Goal: Task Accomplishment & Management: Complete application form

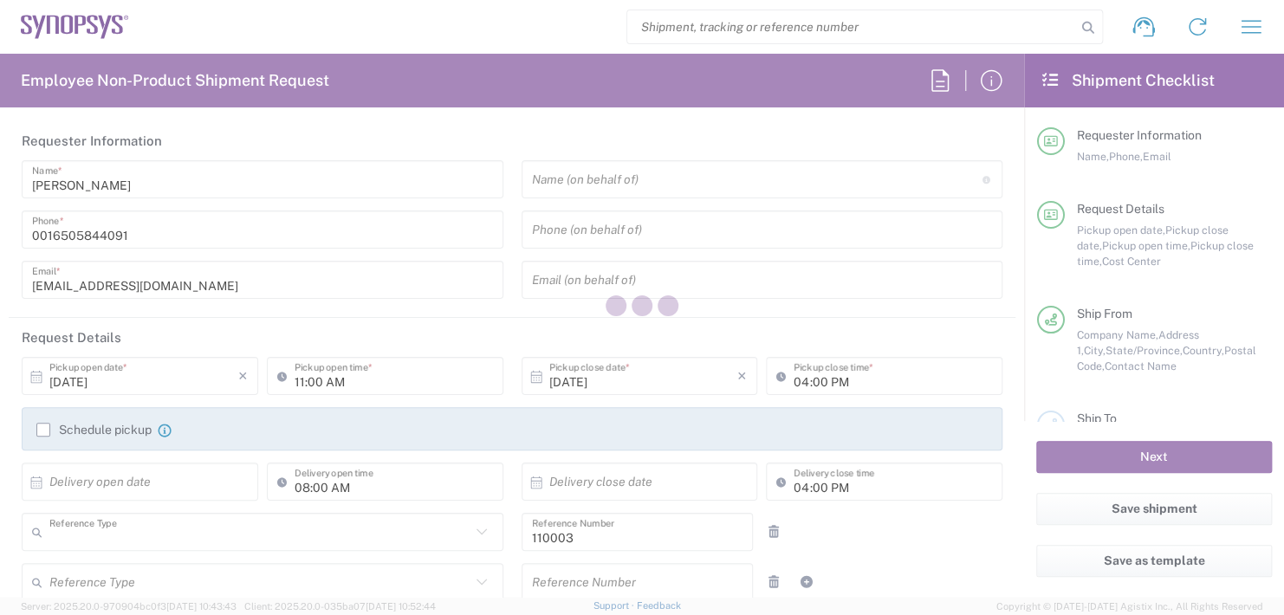
type input "Department"
type input "US01, FAC, MV/SV Fac 110003"
type input "California"
type input "United States"
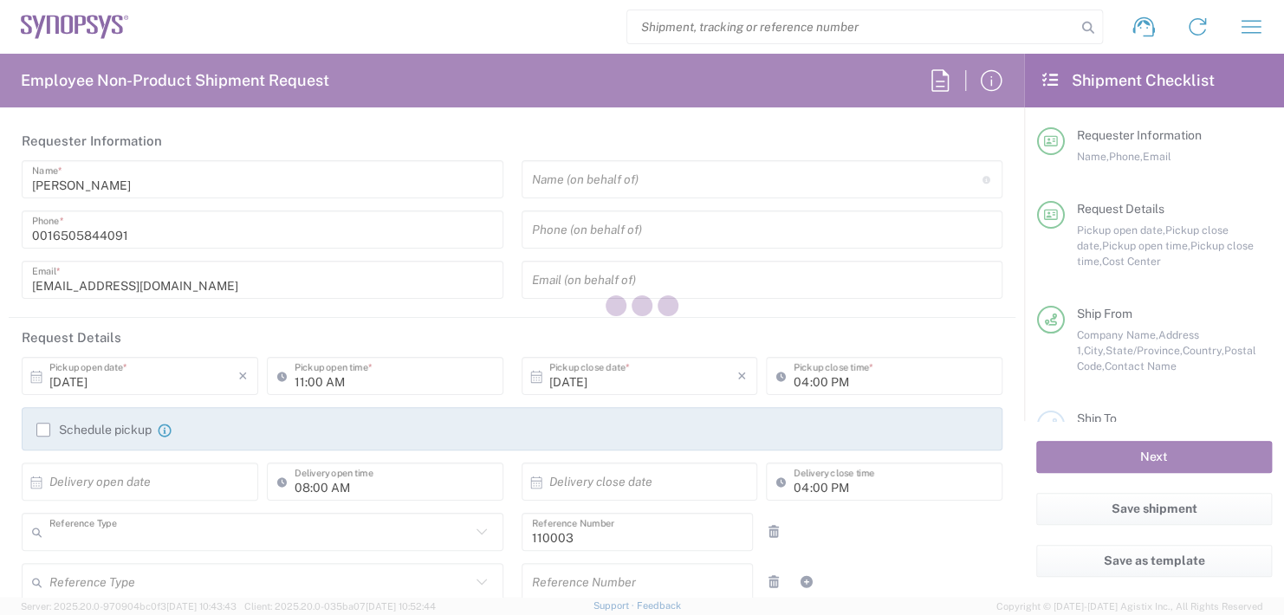
type input "Delivered at Place"
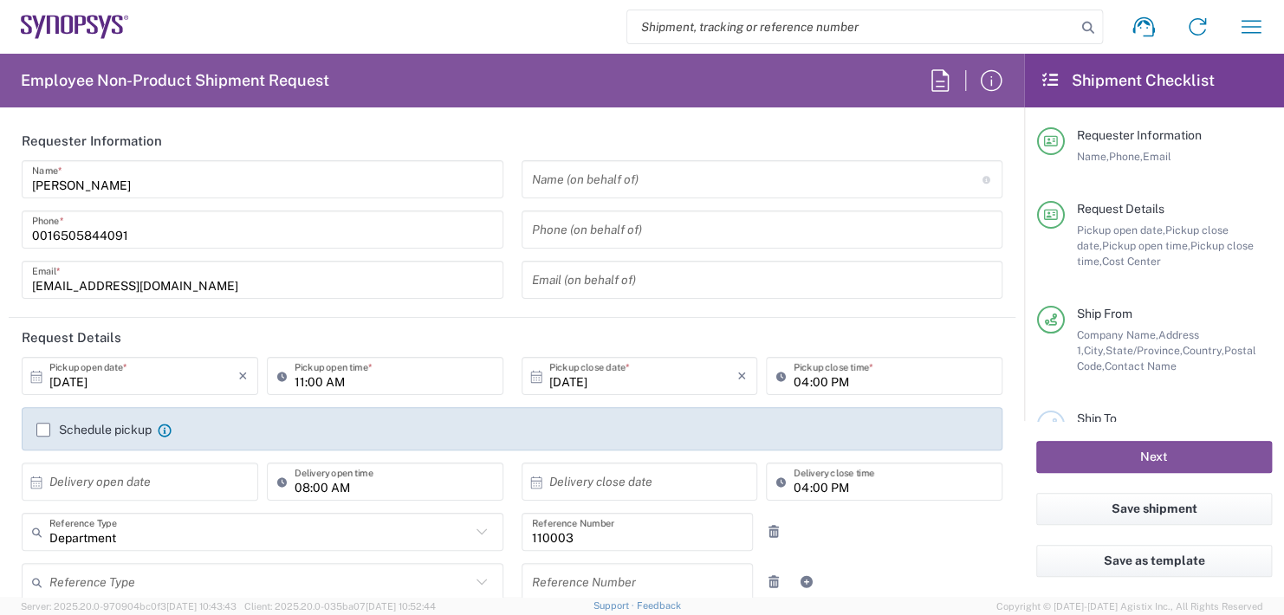
type input "Headquarters USSV"
click at [599, 181] on input "text" at bounding box center [757, 180] width 450 height 30
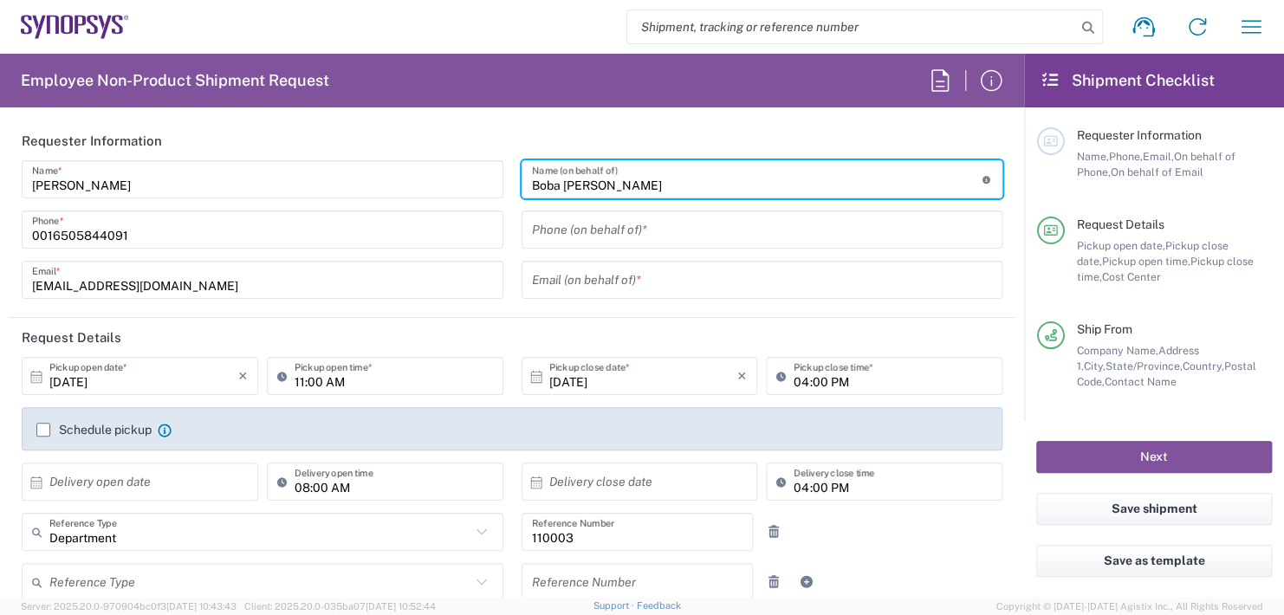
type input "Boba Mehic"
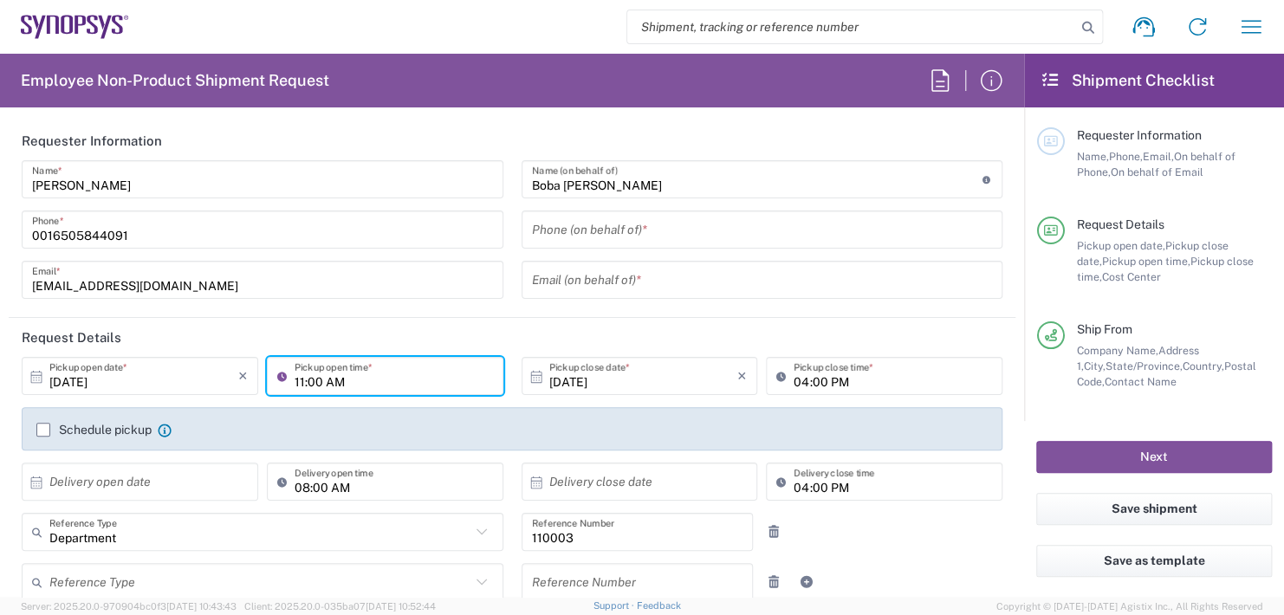
click at [367, 381] on input "11:00 AM" at bounding box center [393, 376] width 198 height 30
click at [344, 383] on input ":00 AM" at bounding box center [393, 376] width 198 height 30
type input ":"
type input "02:30 PM"
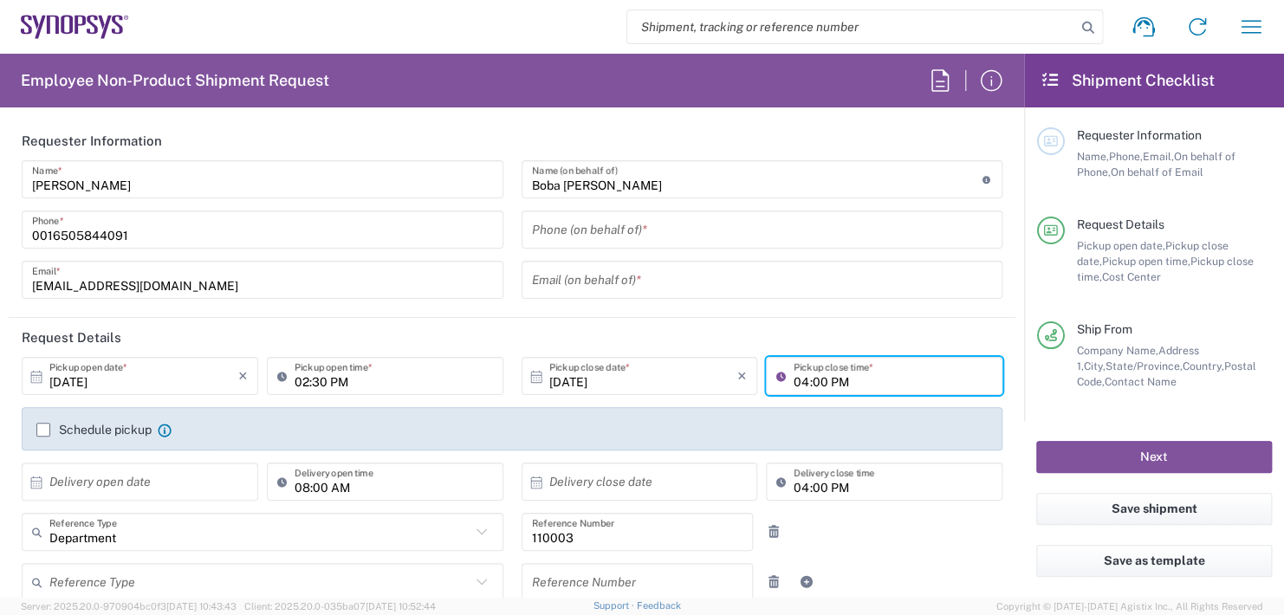
click at [848, 379] on input "04:00 PM" at bounding box center [892, 376] width 198 height 30
type input "0"
type input "02:30 PM"
click at [122, 490] on input "text" at bounding box center [143, 482] width 189 height 30
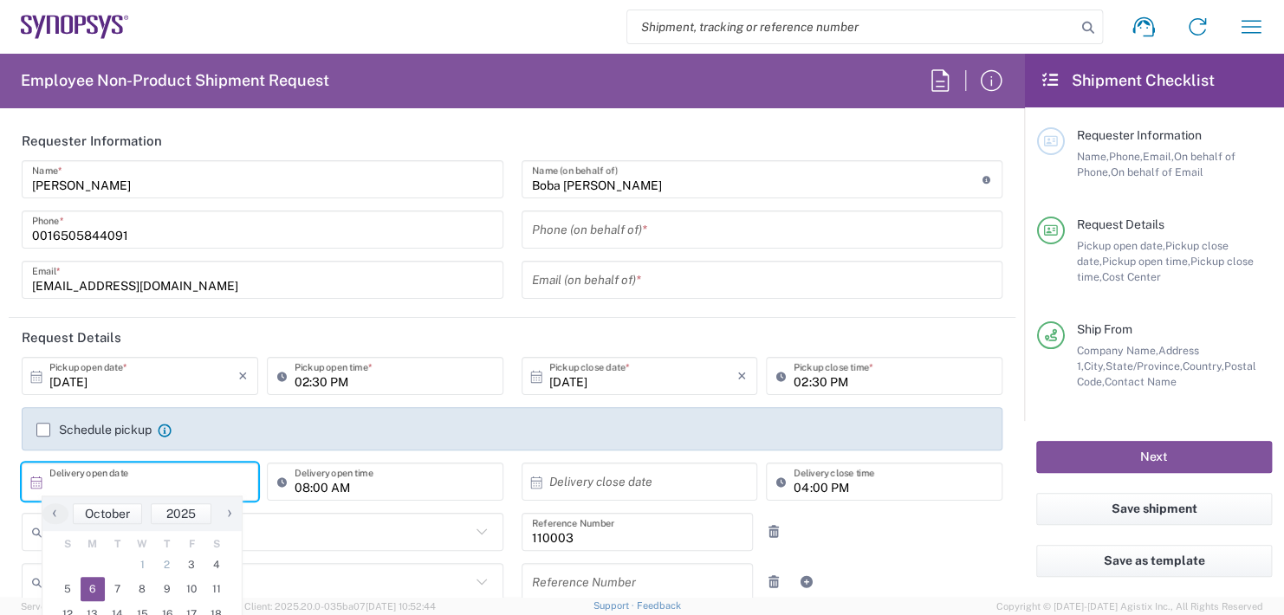
click at [95, 586] on span "6" at bounding box center [93, 589] width 25 height 24
type input "10/06/2025"
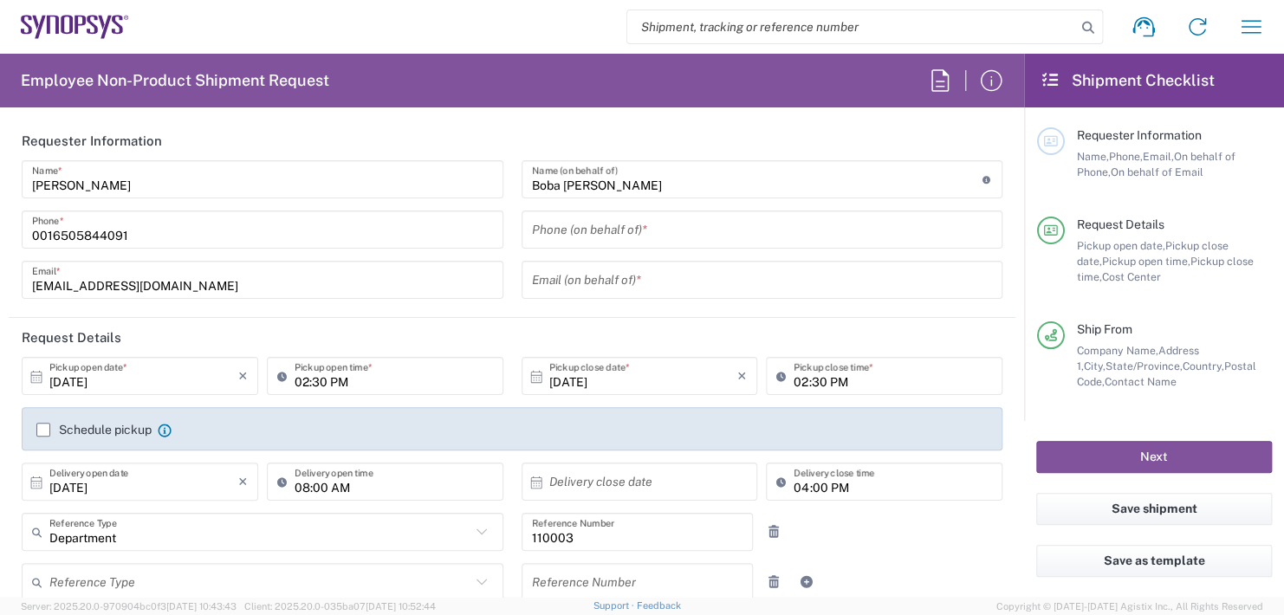
click at [357, 481] on input "08:00 AM" at bounding box center [393, 482] width 198 height 30
click at [357, 481] on input ":00 AM" at bounding box center [393, 482] width 198 height 30
type input ":"
type input "11:00 AM"
type input "Wells Fargo Bank Lockbox"
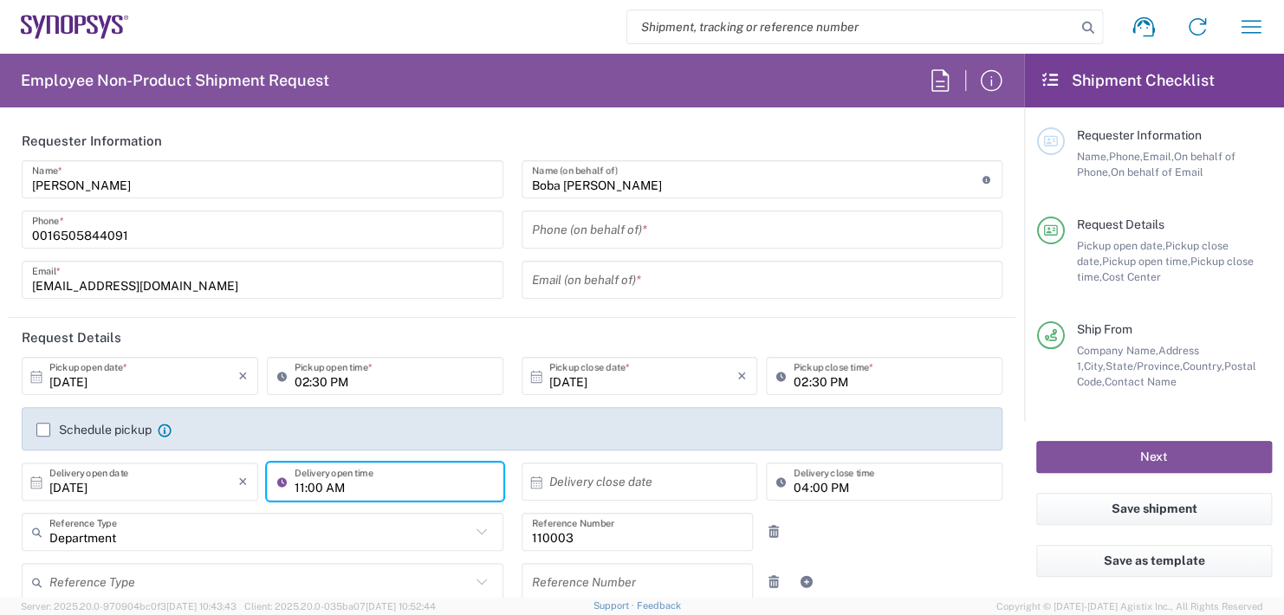
type input "3440 Flair Ave."
type input "El Monte,"
type input "California"
type input "91731"
type input "626-572-1196"
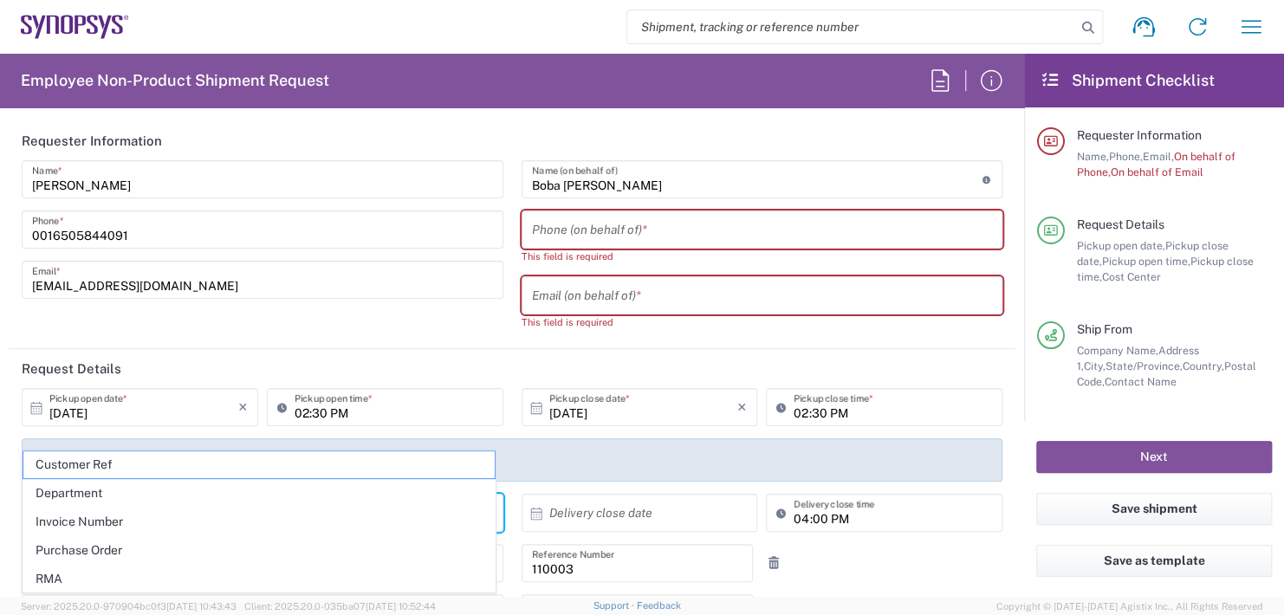
click at [649, 469] on div "Schedule pickup When scheduling a pickup please be sure to meet the following c…" at bounding box center [512, 467] width 969 height 28
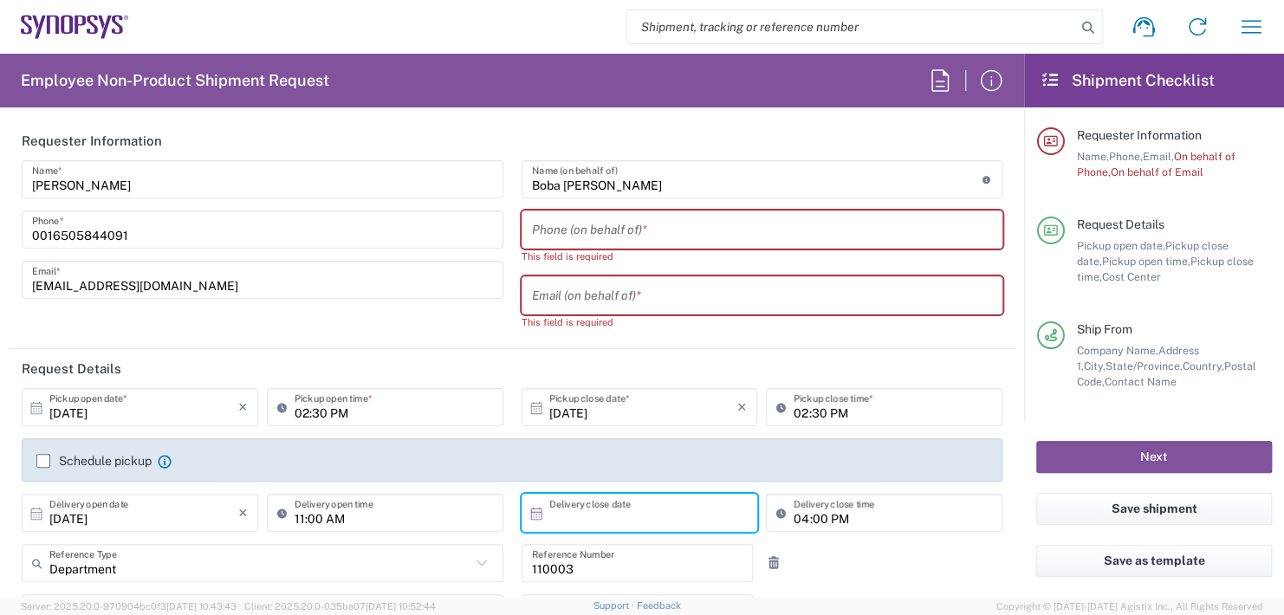
click at [583, 508] on input "text" at bounding box center [643, 513] width 189 height 30
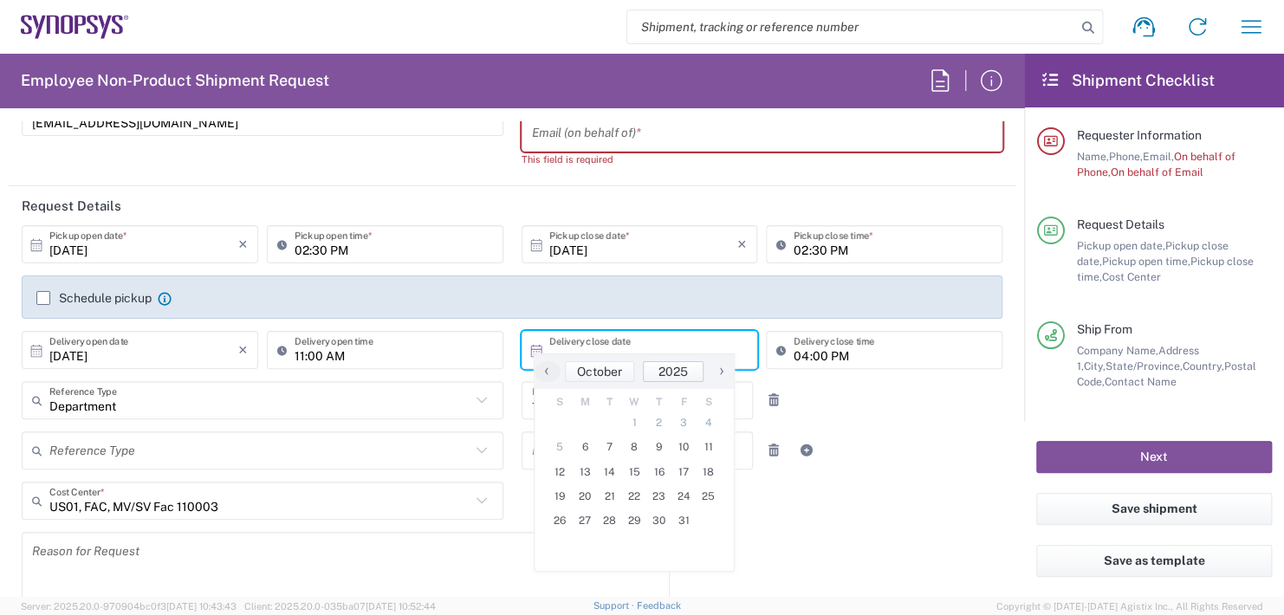
scroll to position [173, 0]
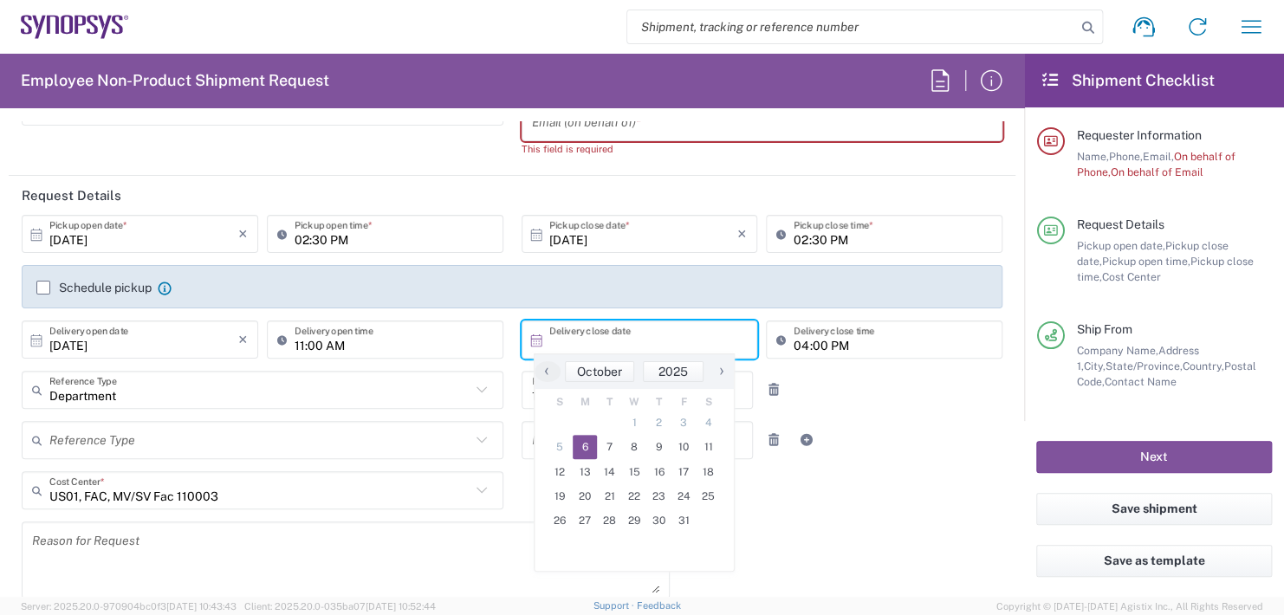
click at [590, 447] on span "6" at bounding box center [585, 447] width 25 height 24
type input "10/06/2025"
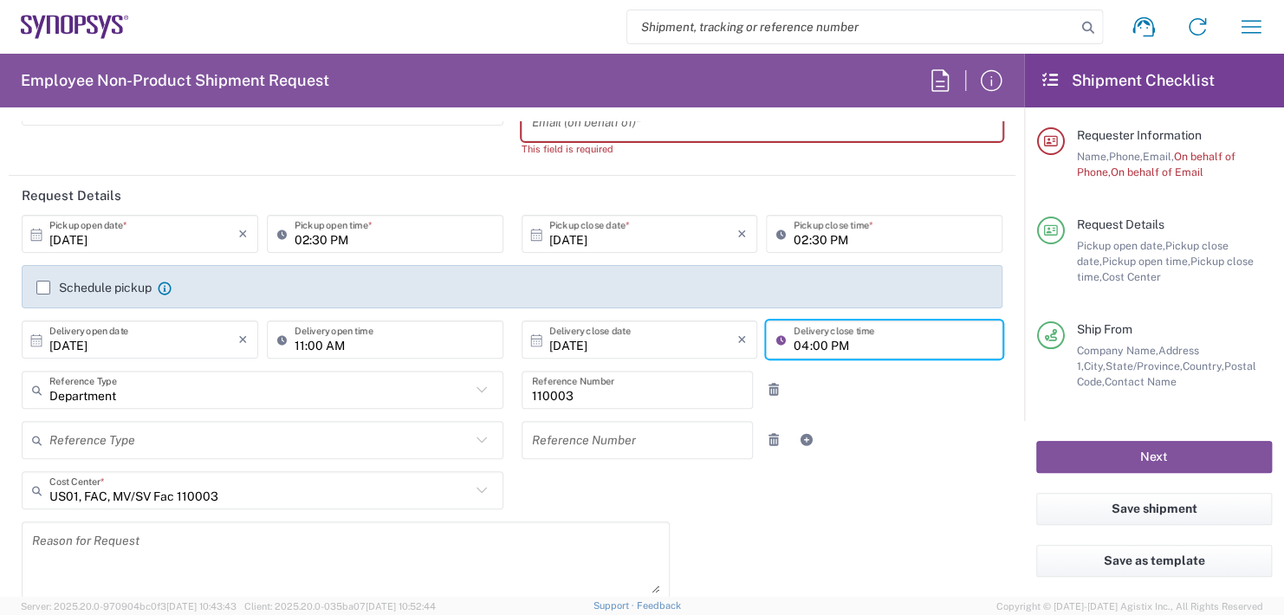
click at [842, 350] on input "04:00 PM" at bounding box center [892, 340] width 198 height 30
click at [842, 341] on input "04:00 PM" at bounding box center [892, 340] width 198 height 30
type input "0"
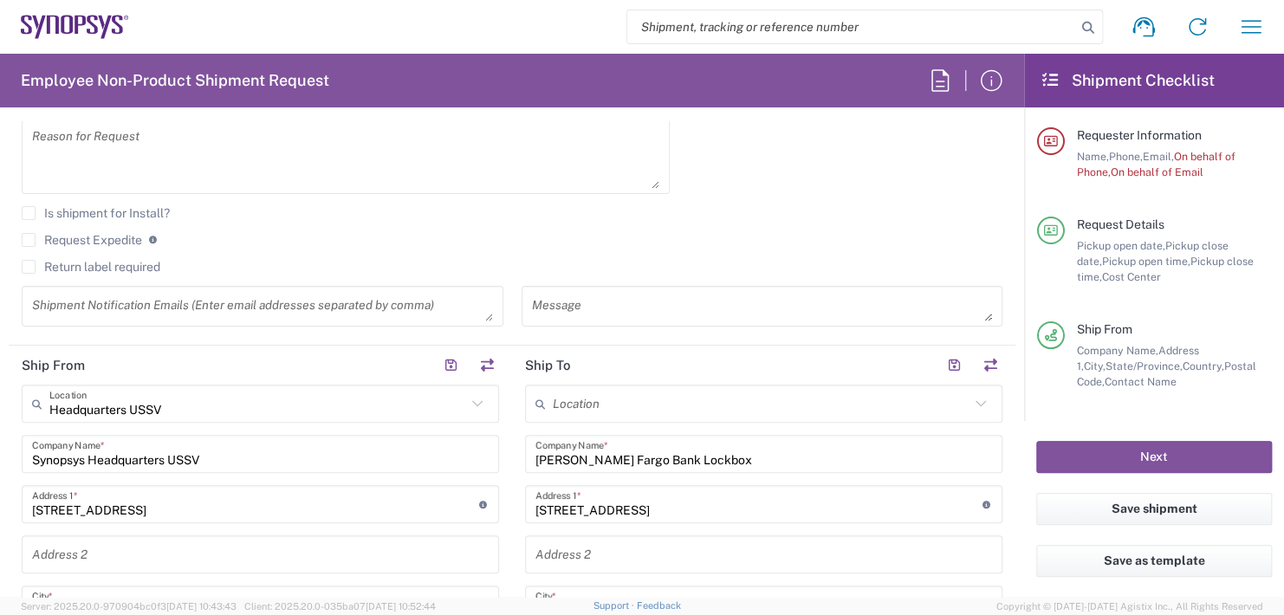
scroll to position [606, 0]
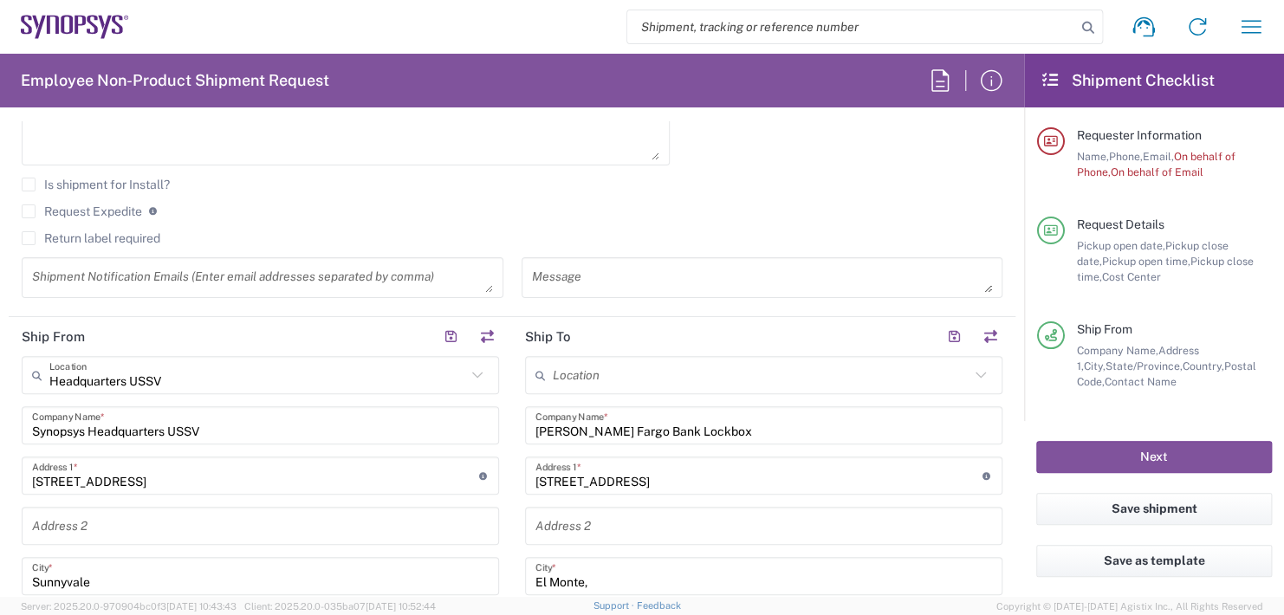
type input "11:00 AM"
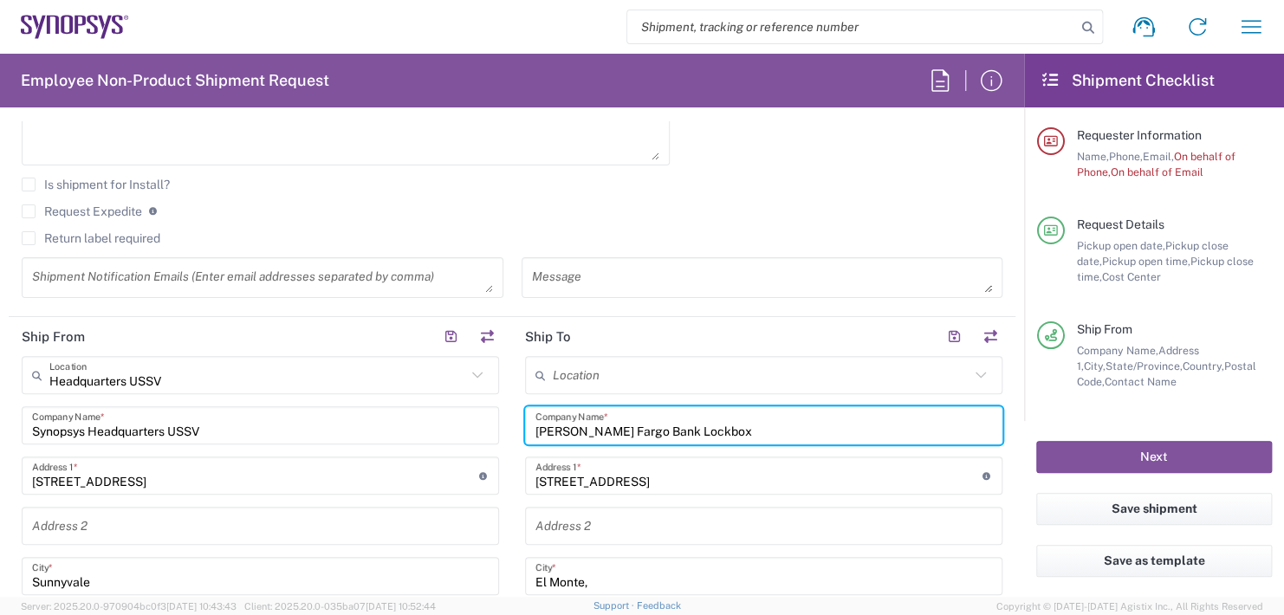
drag, startPoint x: 680, startPoint y: 421, endPoint x: 310, endPoint y: 424, distance: 369.9
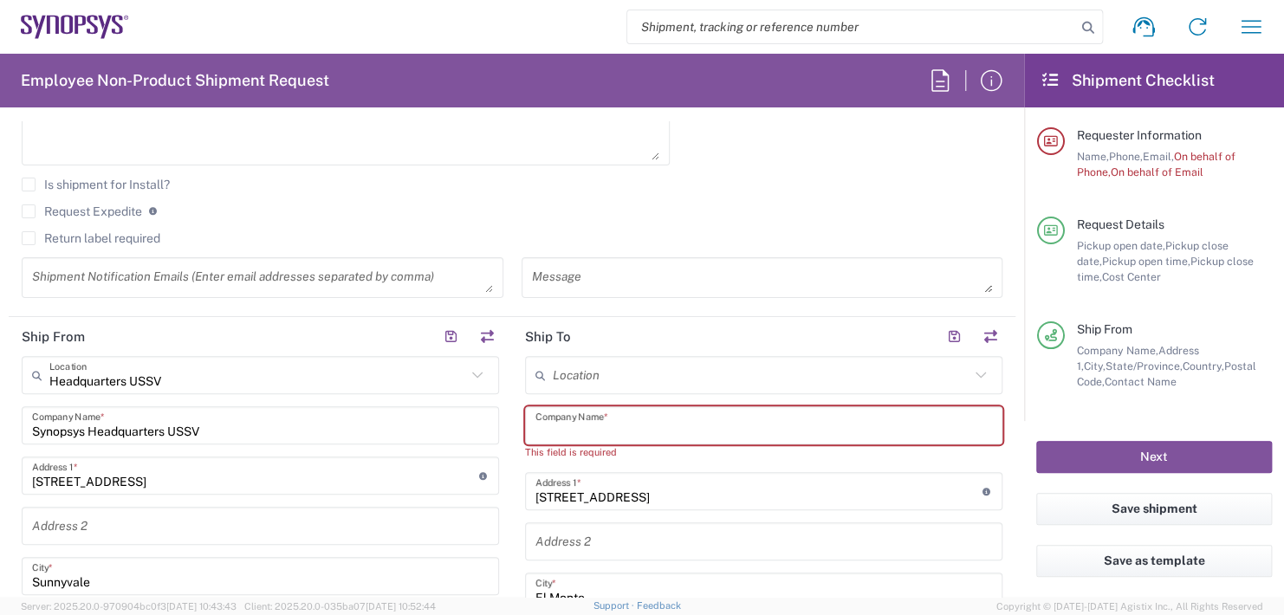
click at [614, 481] on input "3440 Flair Ave." at bounding box center [758, 491] width 447 height 30
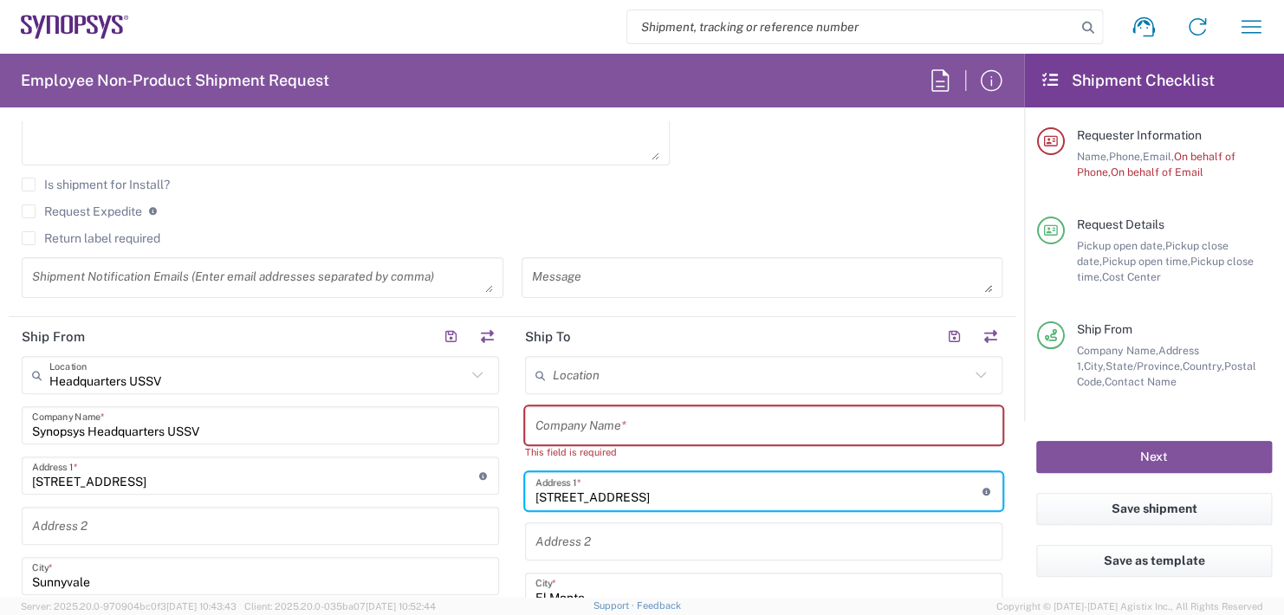
drag, startPoint x: 638, startPoint y: 501, endPoint x: 249, endPoint y: 502, distance: 388.9
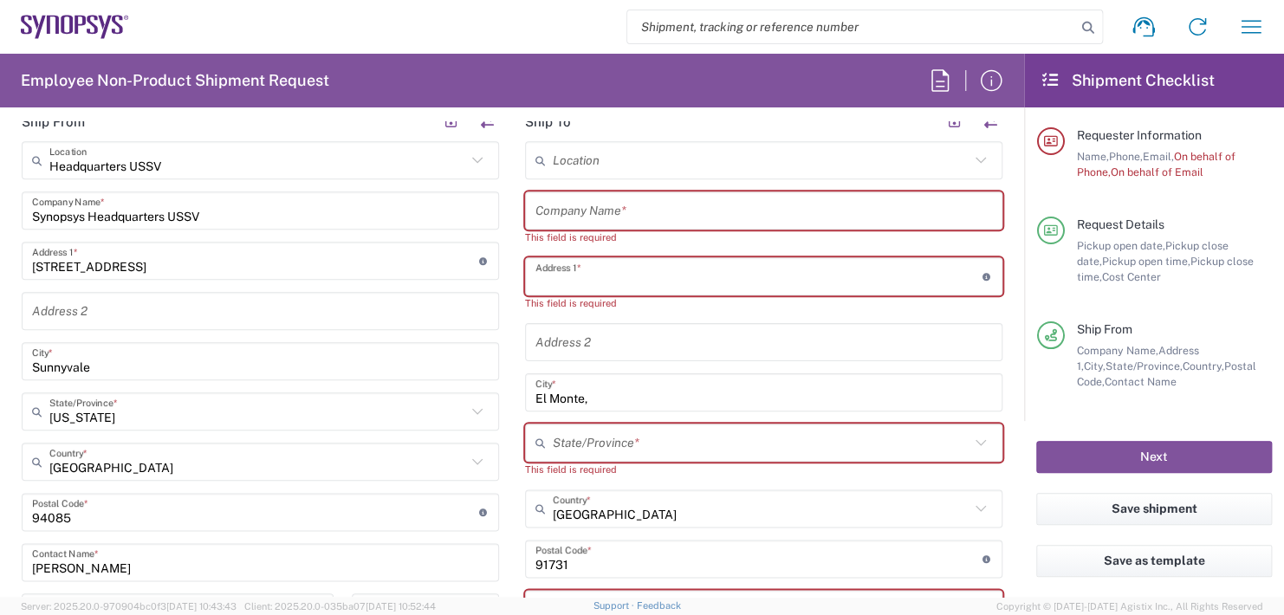
scroll to position [968, 0]
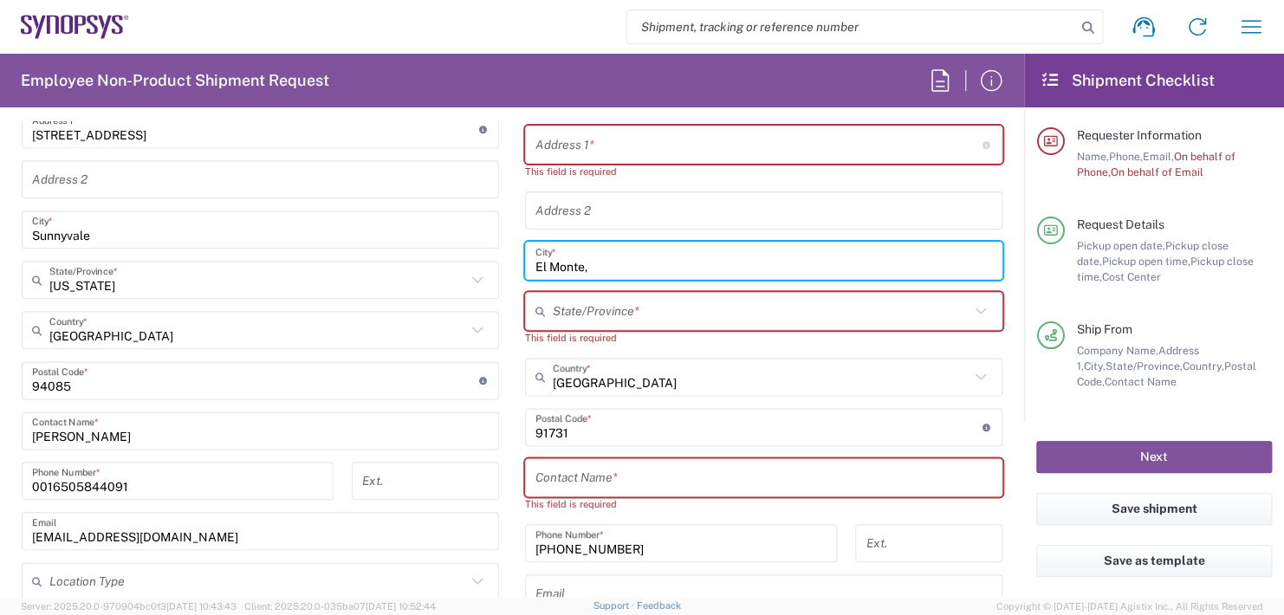
drag, startPoint x: 545, startPoint y: 268, endPoint x: -208, endPoint y: 331, distance: 755.3
click at [0, 331] on html "Shipment request Shipment tracking Employee non-product shipment request My shi…" at bounding box center [642, 307] width 1284 height 615
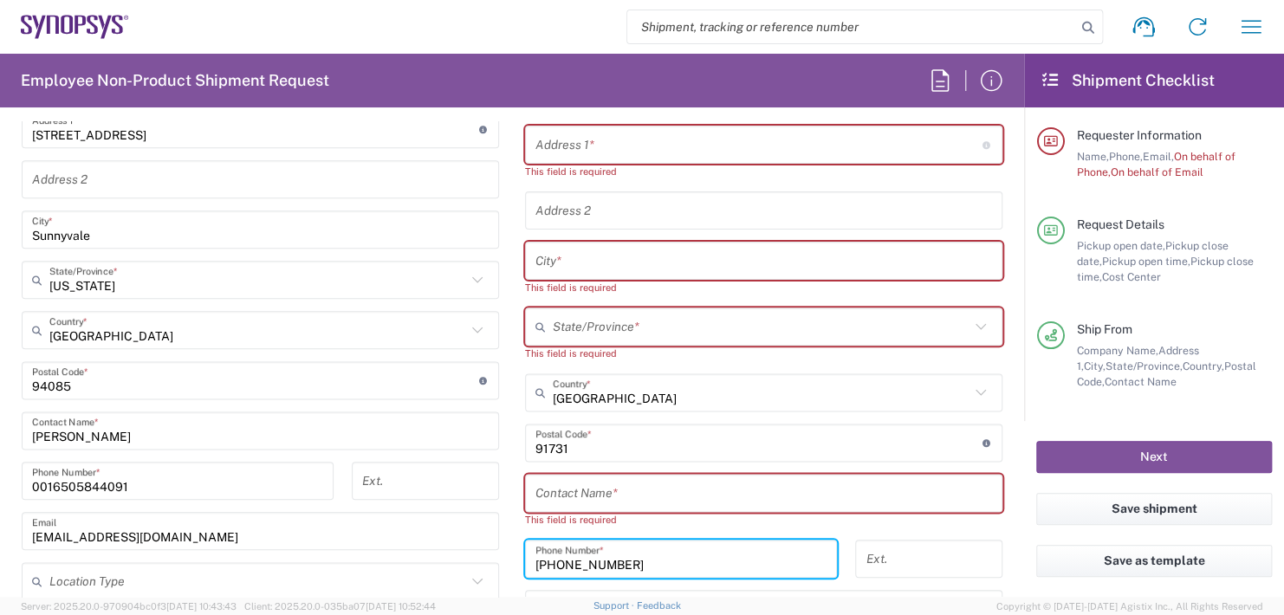
drag, startPoint x: 621, startPoint y: 554, endPoint x: 195, endPoint y: 646, distance: 435.9
click at [195, 614] on html "Shipment request Shipment tracking Employee non-product shipment request My shi…" at bounding box center [642, 307] width 1284 height 615
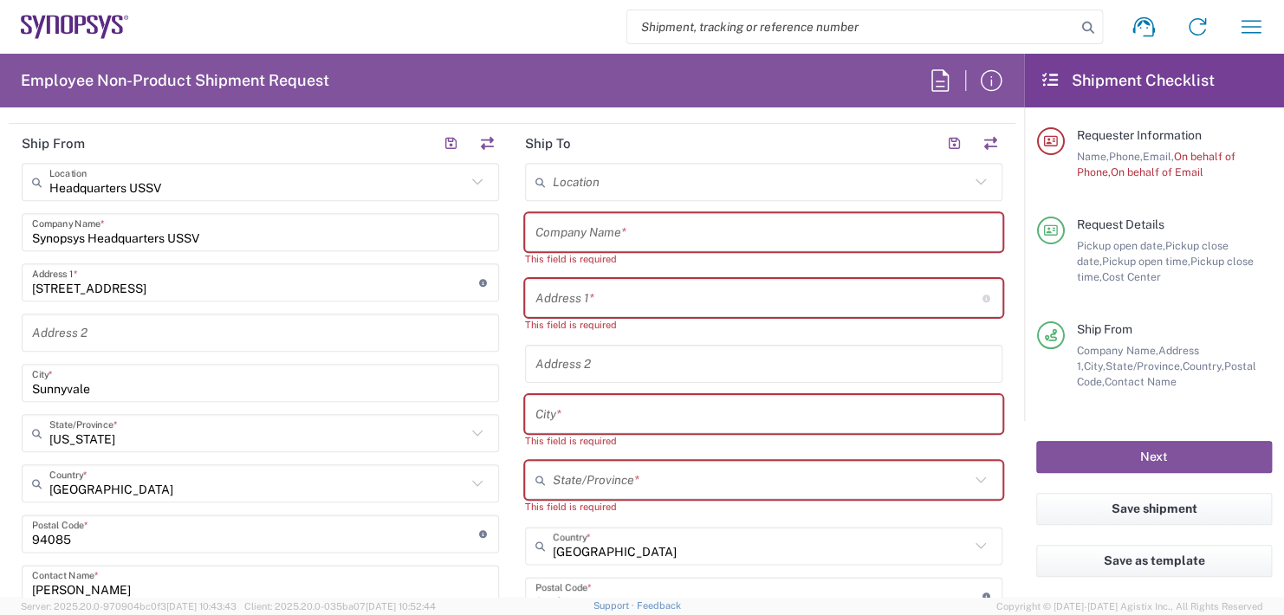
scroll to position [720, 0]
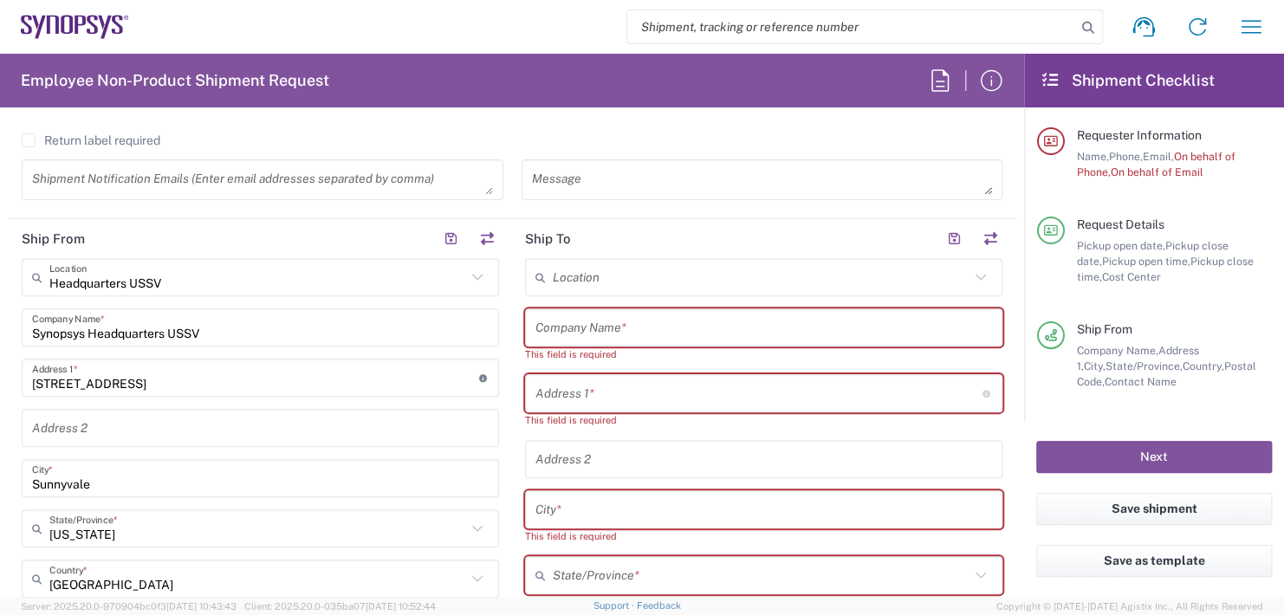
click at [565, 331] on input "text" at bounding box center [763, 328] width 456 height 30
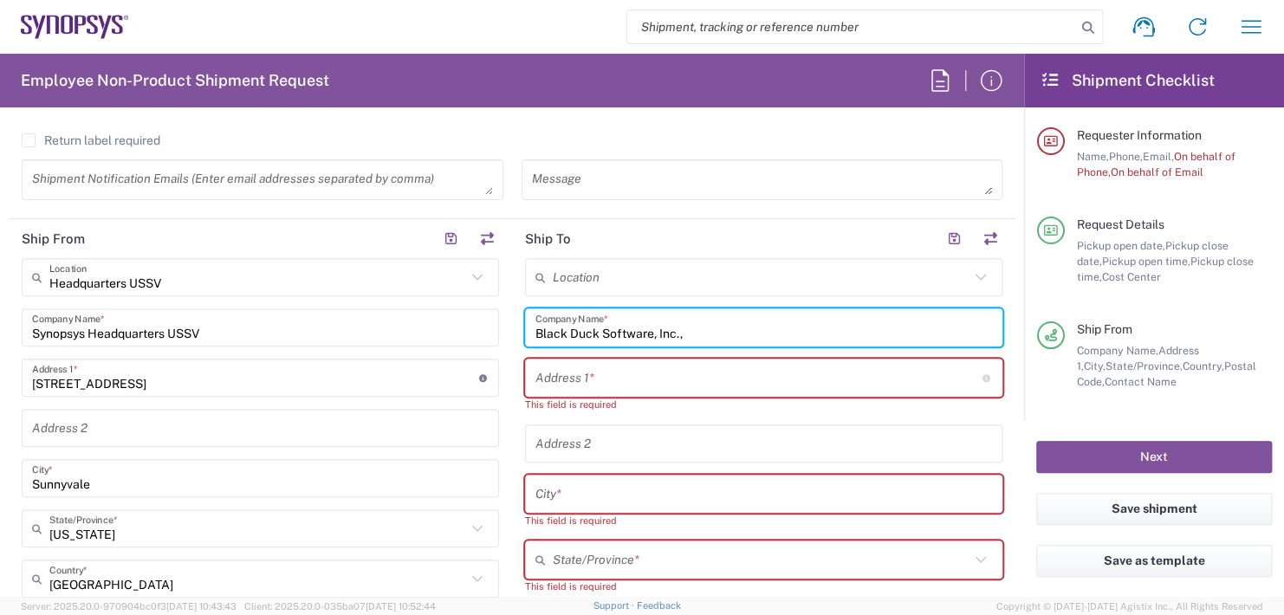
type input "Black Duck Software, Inc.,"
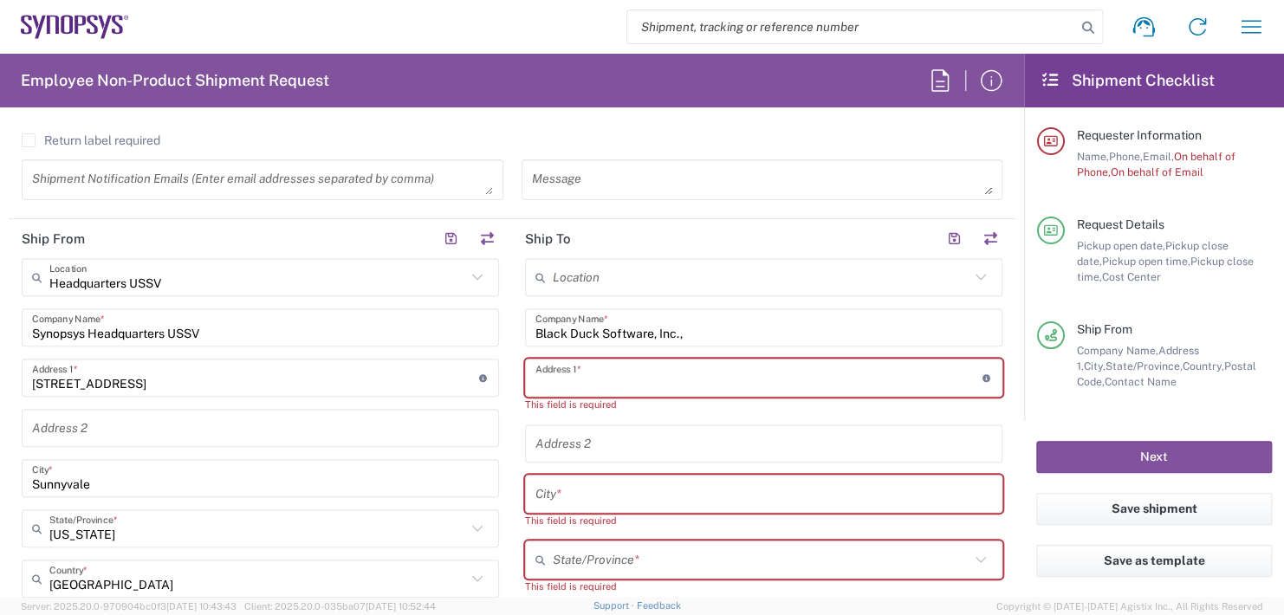
click at [584, 372] on input "text" at bounding box center [758, 378] width 447 height 30
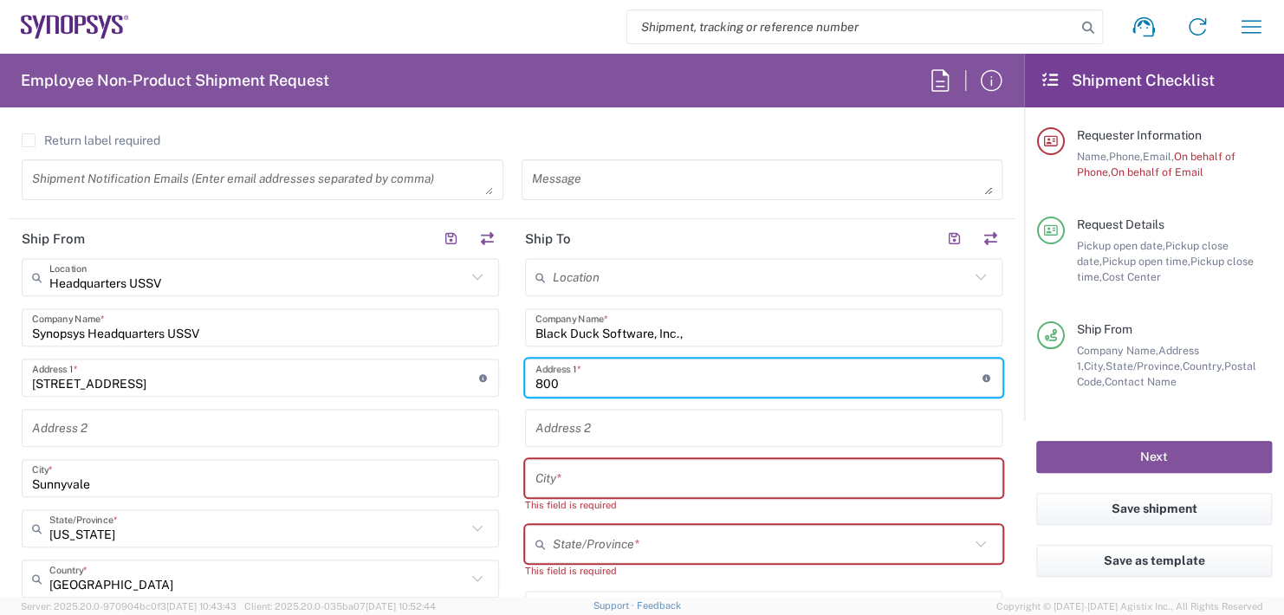
type input "800 District Ave. Suite 201"
type input "Burlington,"
type input "Massachusetts"
type input "6172759575"
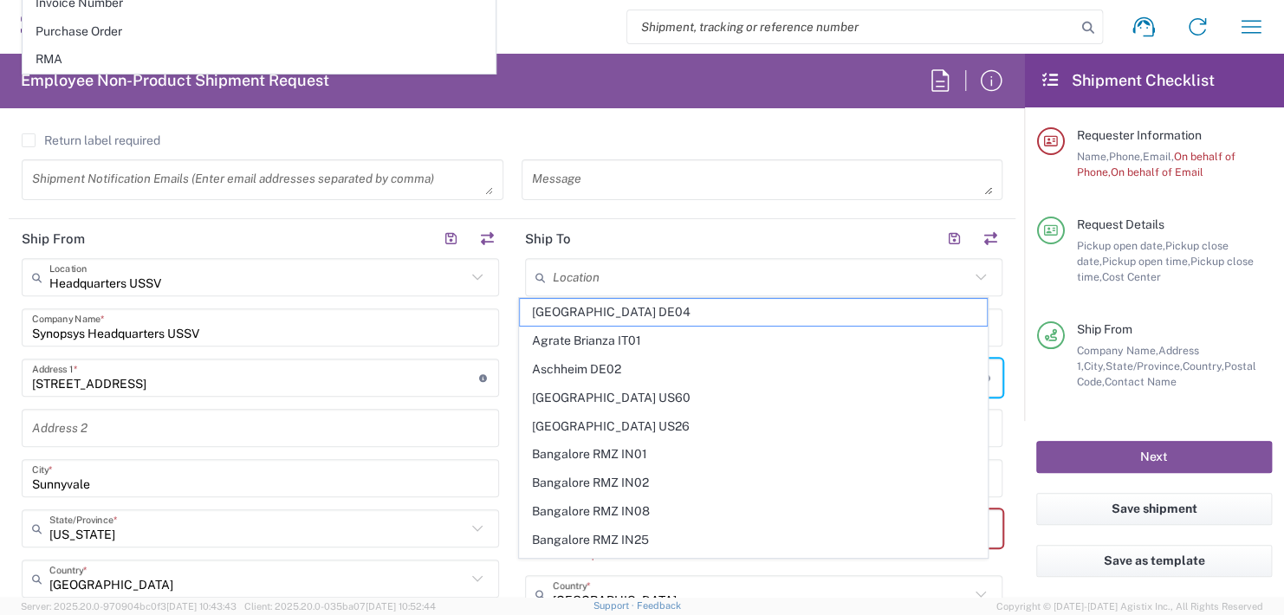
click at [898, 130] on div "Request Expedite If expedite is checked you will be unable to rate and book thi…" at bounding box center [512, 120] width 980 height 28
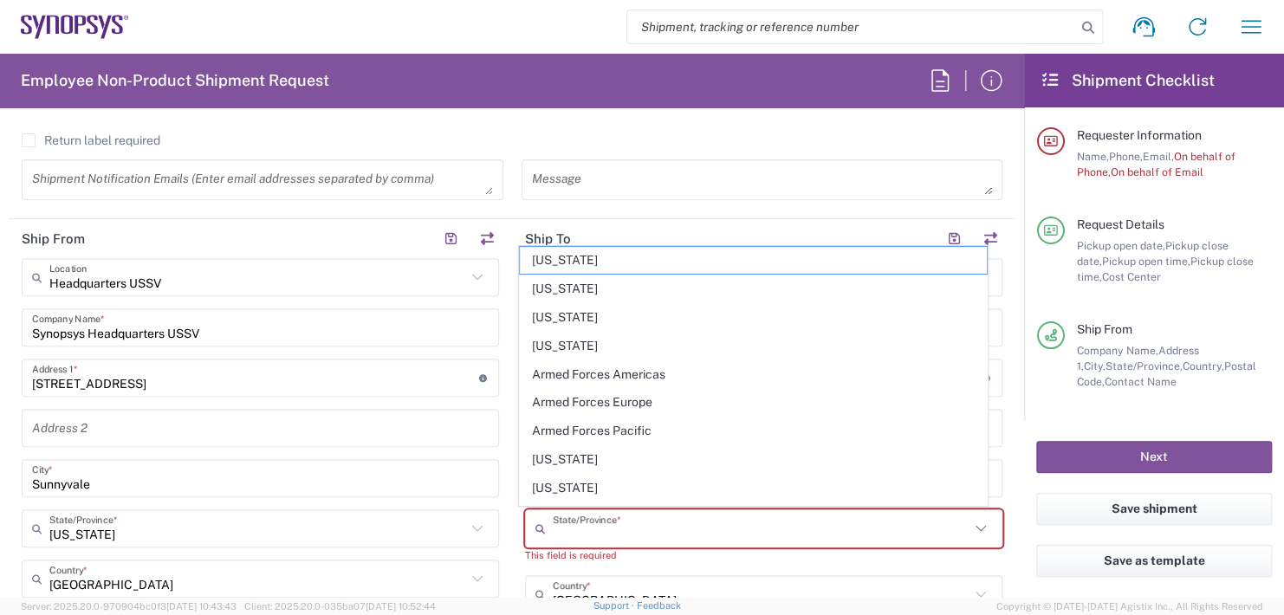
click at [566, 525] on input "text" at bounding box center [761, 529] width 417 height 30
click at [592, 535] on input "M" at bounding box center [761, 529] width 417 height 30
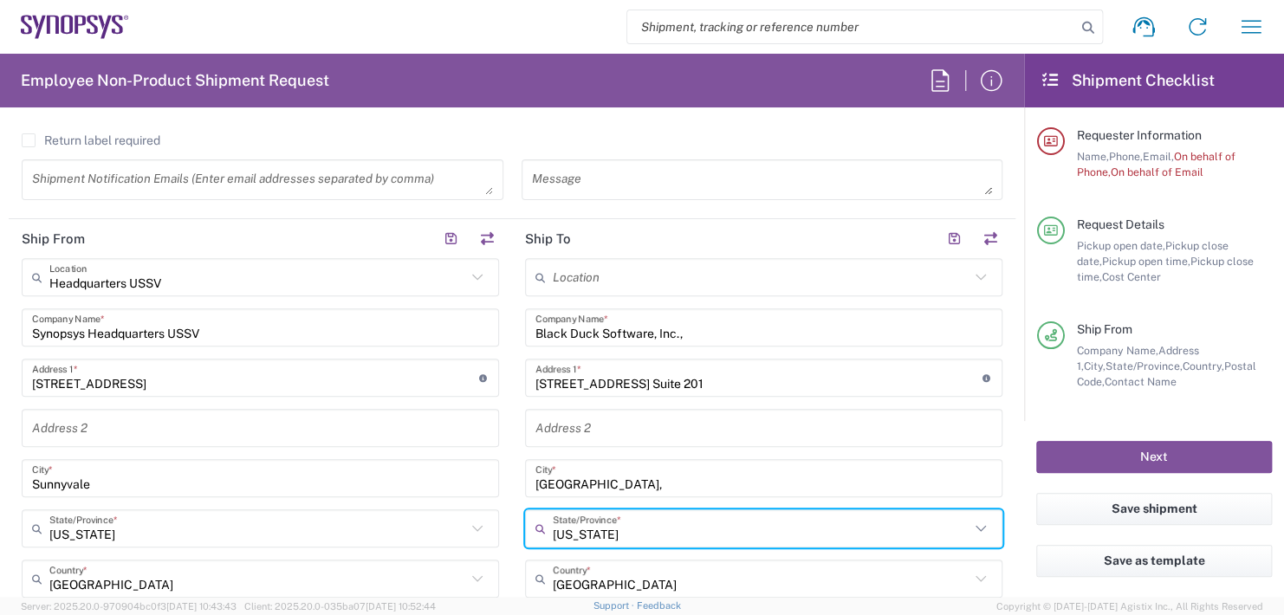
drag, startPoint x: 592, startPoint y: 535, endPoint x: 462, endPoint y: 522, distance: 130.6
click at [462, 522] on div "Ship From Headquarters USSV Location Headquarters USSV Aachen DE04 Agrate Brian…" at bounding box center [512, 613] width 1006 height 789
type input "a"
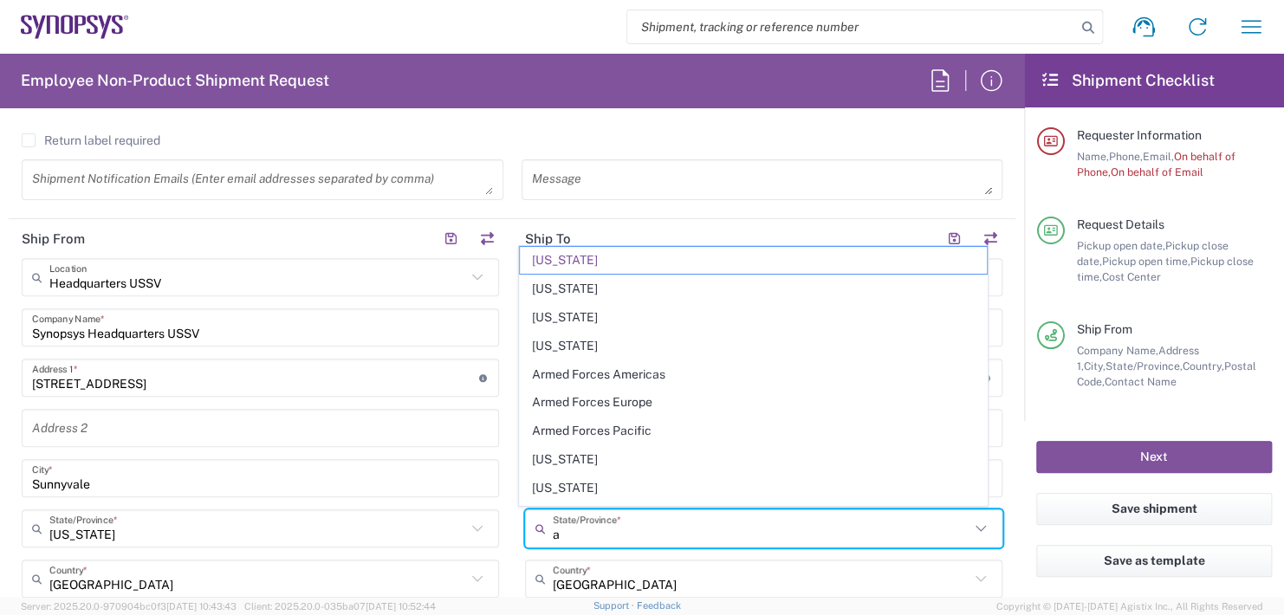
click at [557, 534] on input "a" at bounding box center [761, 529] width 417 height 30
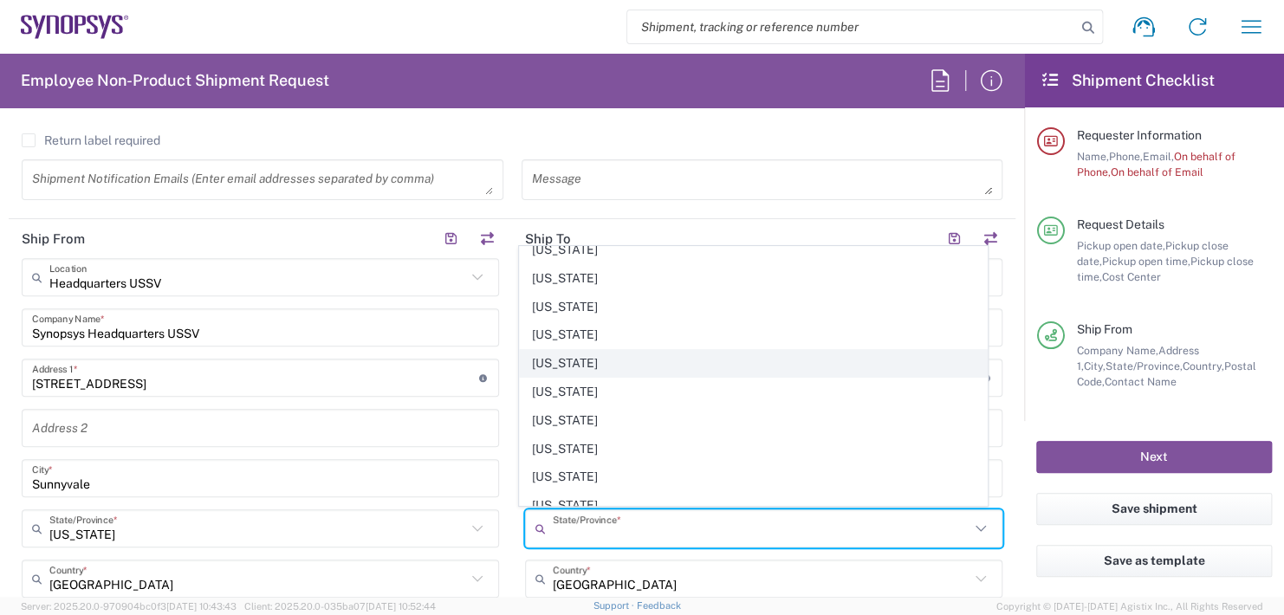
scroll to position [606, 0]
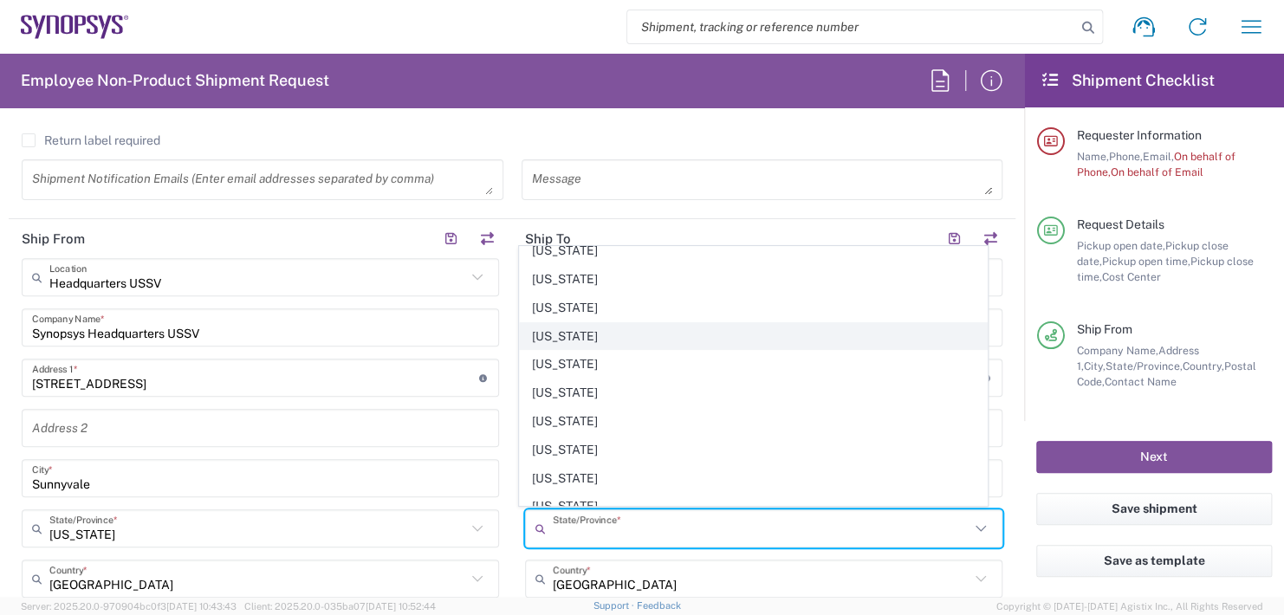
click at [555, 331] on span "Massachusetts" at bounding box center [753, 336] width 467 height 27
type input "Massachusetts"
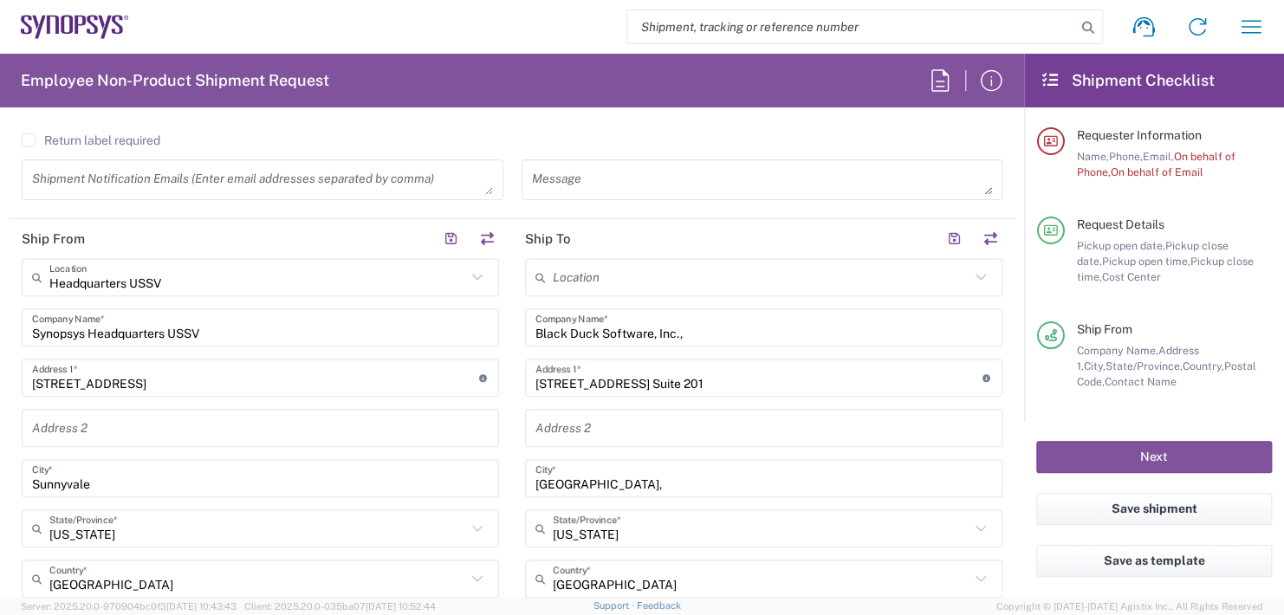
scroll to position [893, 0]
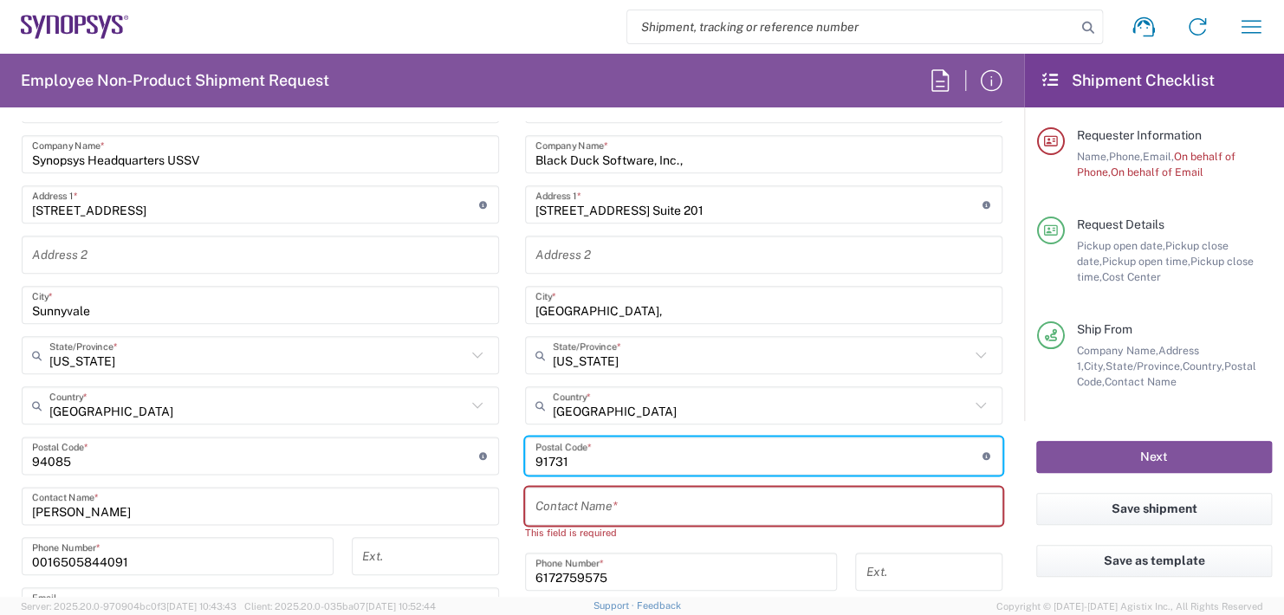
drag, startPoint x: 581, startPoint y: 462, endPoint x: 347, endPoint y: 485, distance: 235.0
click at [358, 459] on div "Ship From Headquarters USSV Location Headquarters USSV Aachen DE04 Agrate Brian…" at bounding box center [512, 440] width 1006 height 789
type input "01803"
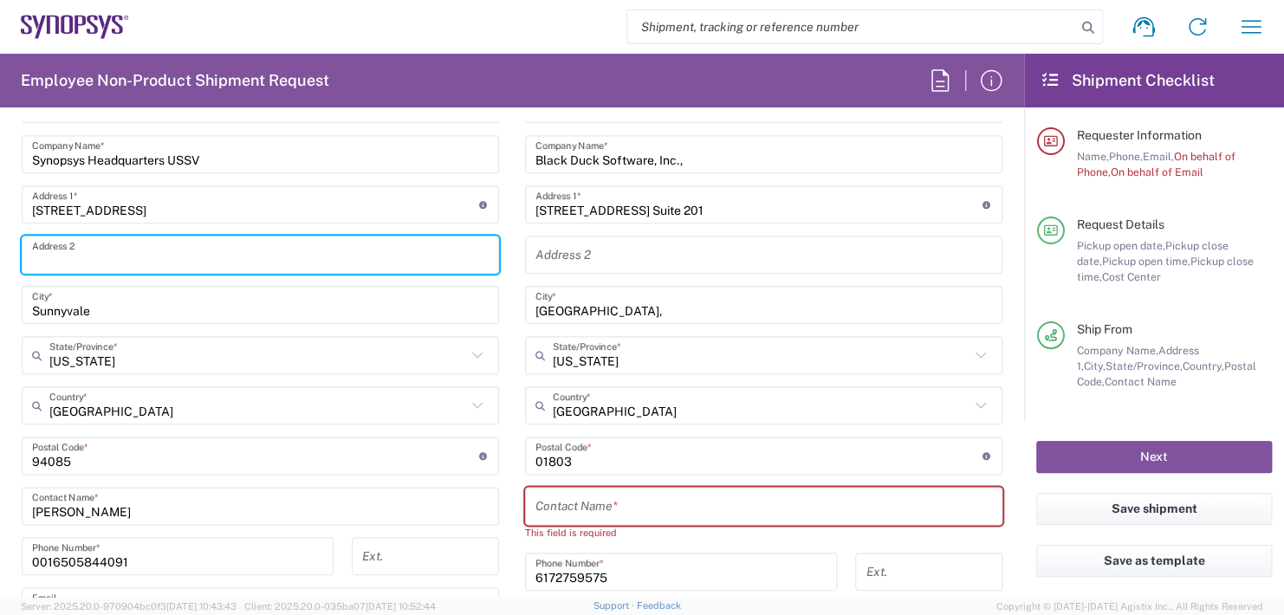
click at [406, 263] on input "text" at bounding box center [260, 255] width 456 height 30
click at [970, 141] on input "Black Duck Software, Inc.," at bounding box center [763, 154] width 456 height 30
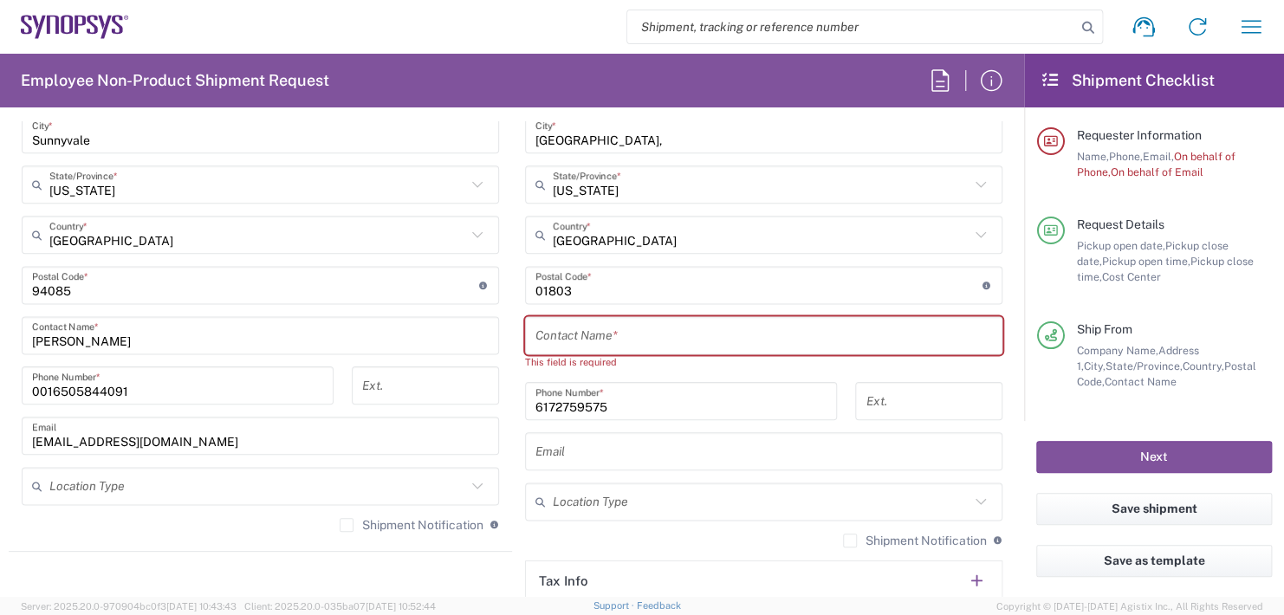
scroll to position [1066, 0]
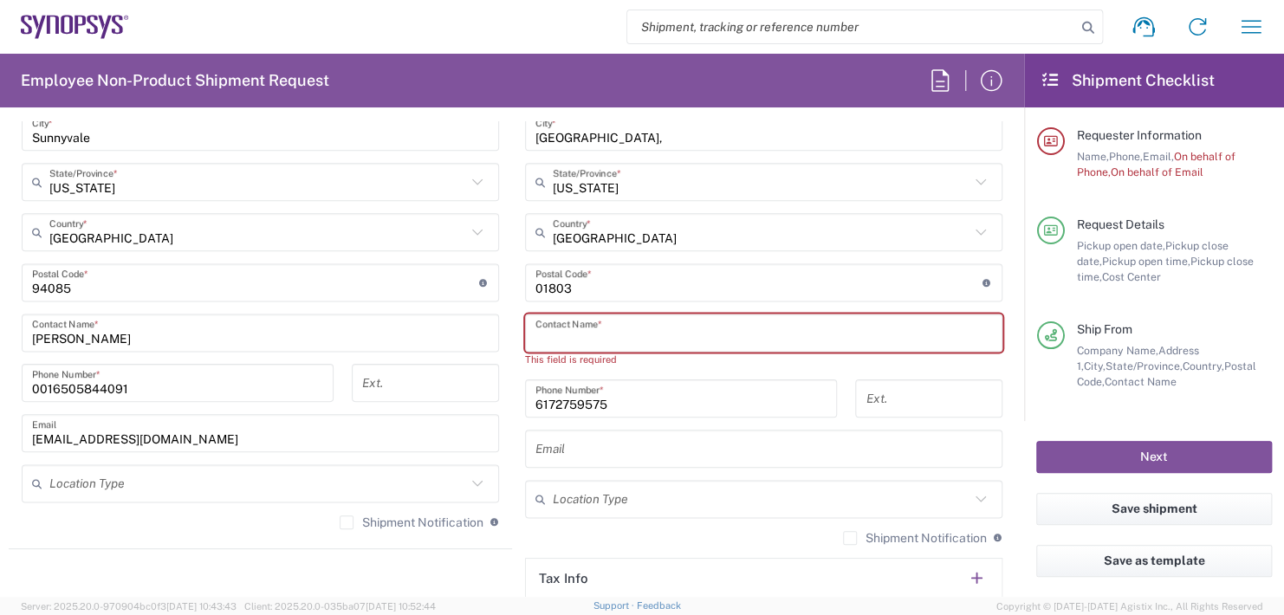
click at [573, 334] on input "text" at bounding box center [763, 333] width 456 height 30
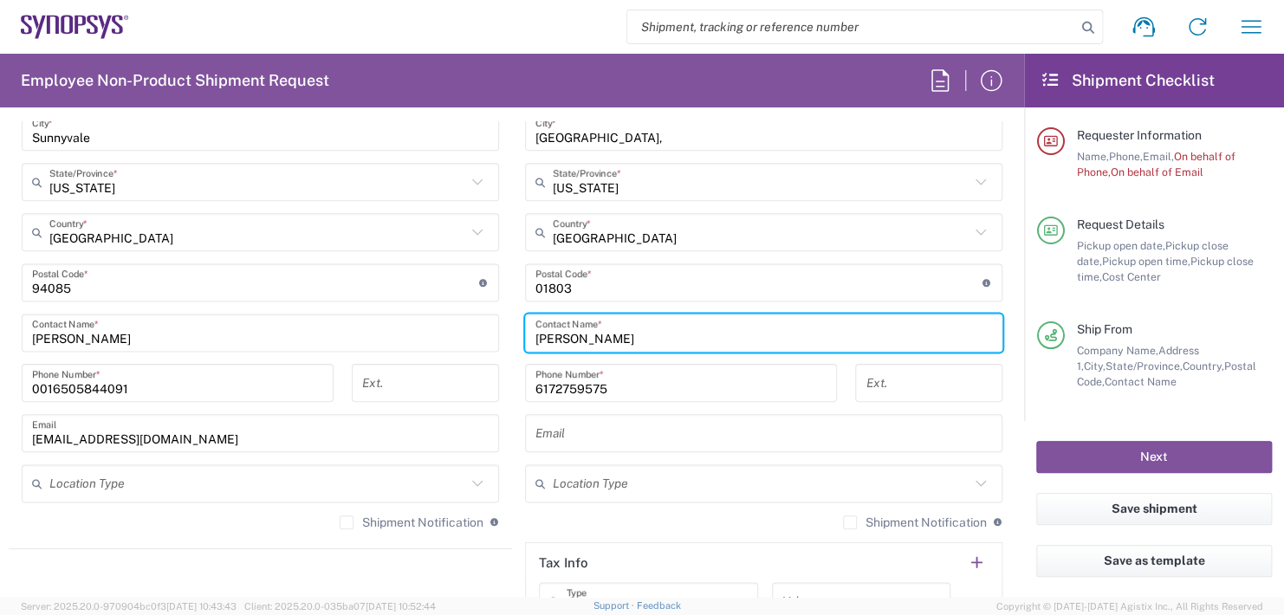
click at [582, 333] on input "Anita Mcgarth" at bounding box center [763, 333] width 456 height 30
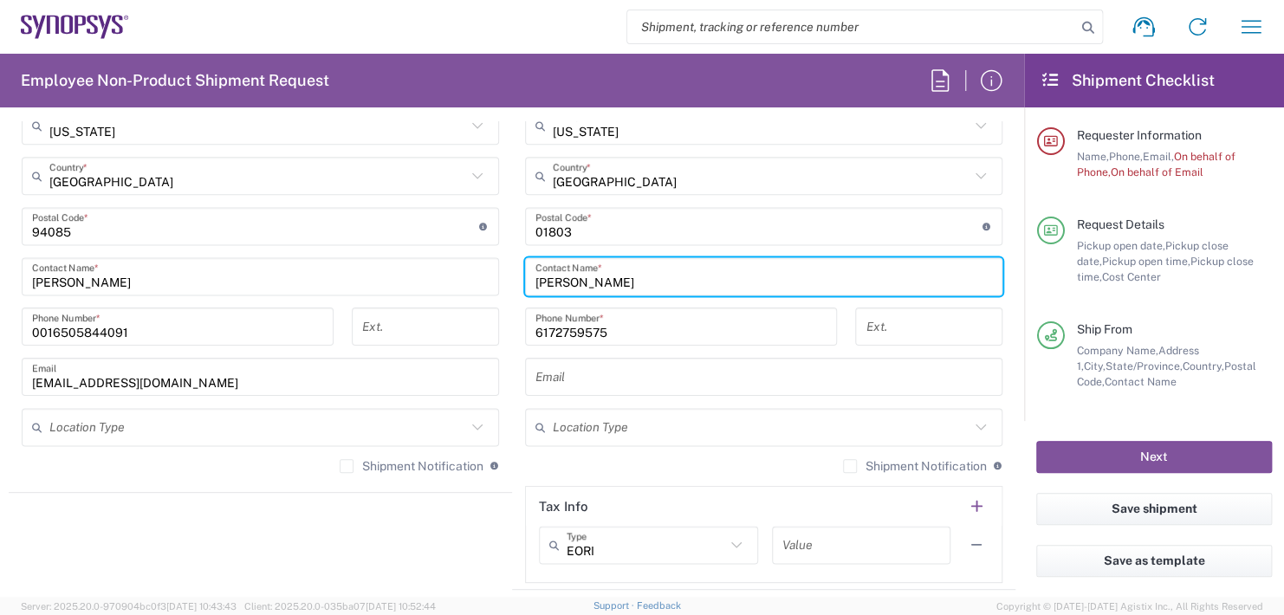
scroll to position [1153, 0]
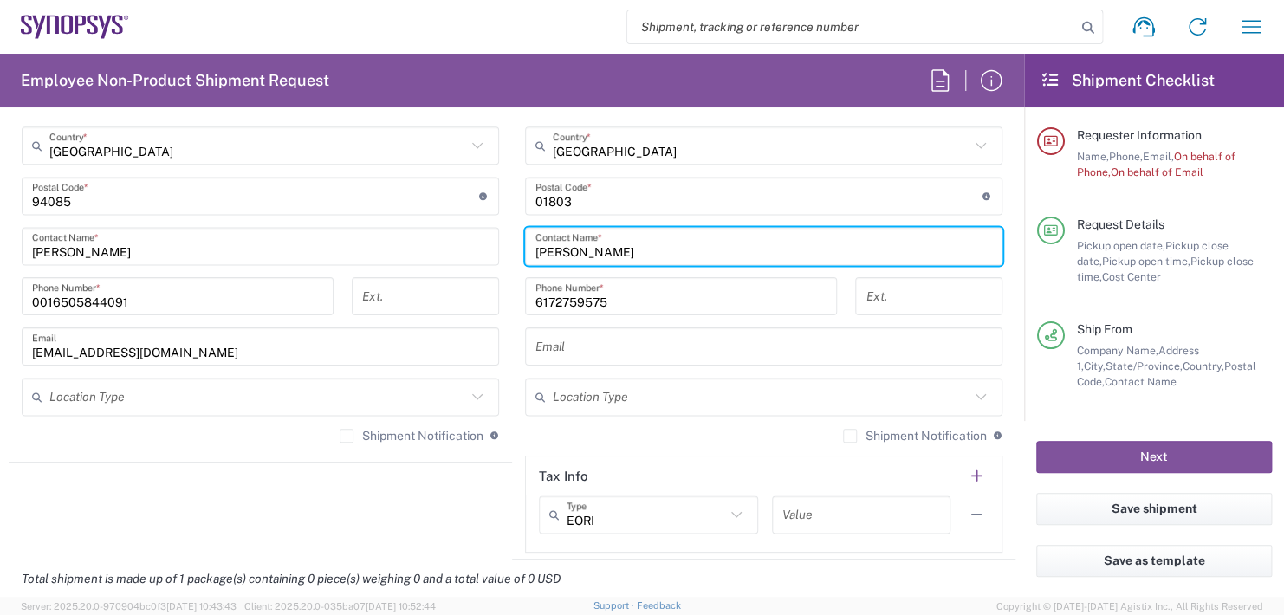
type input "Anita McGarth"
click at [547, 299] on input "6172759575" at bounding box center [680, 296] width 291 height 30
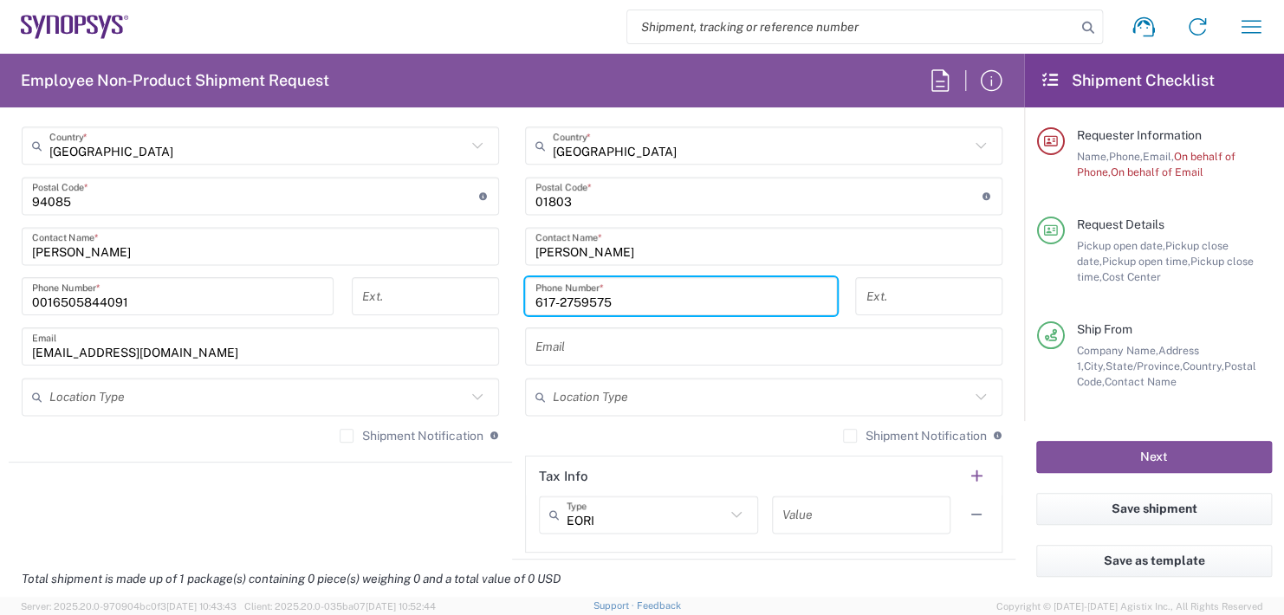
click at [573, 294] on input "617-2759575" at bounding box center [680, 296] width 291 height 30
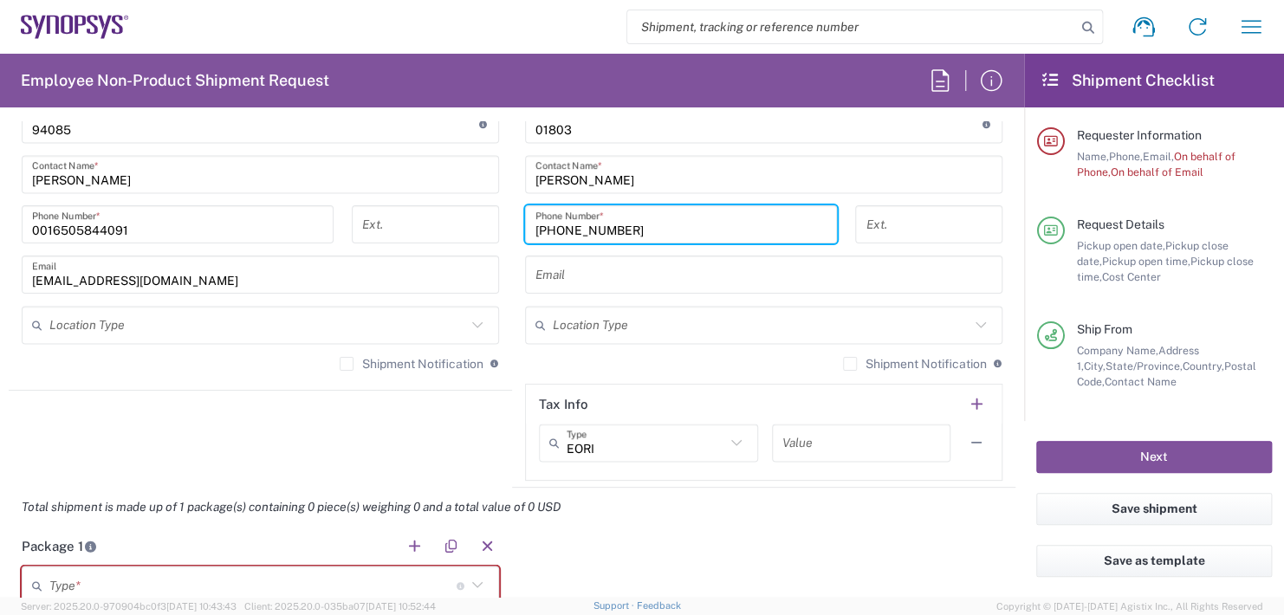
scroll to position [1326, 0]
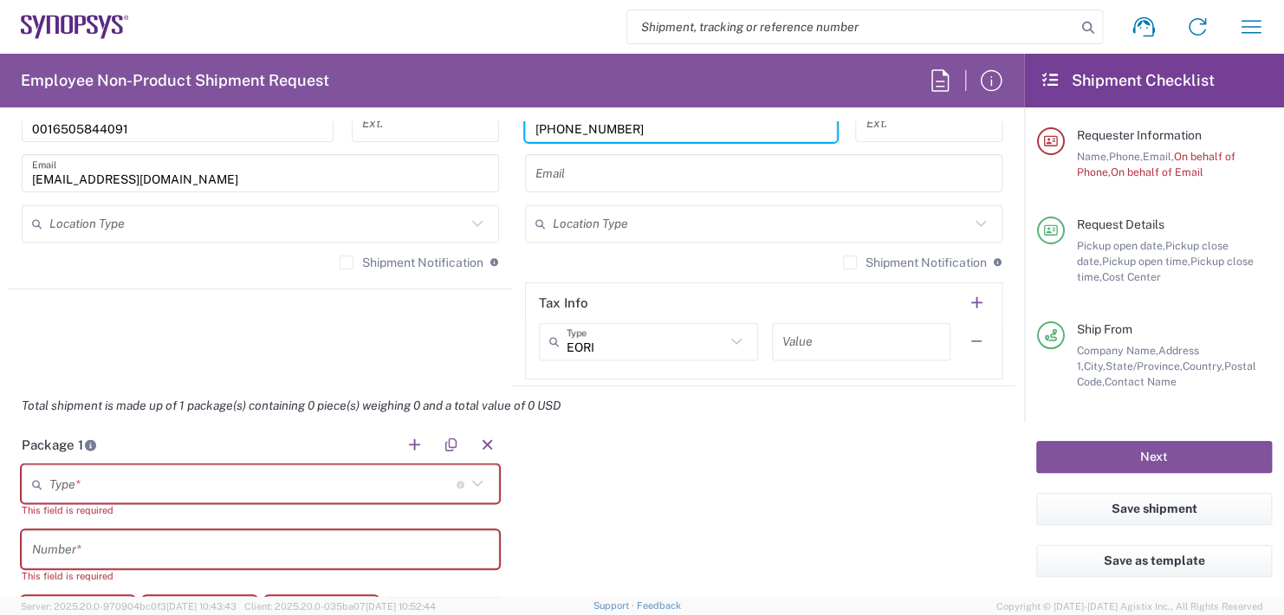
type input "617-275-9575"
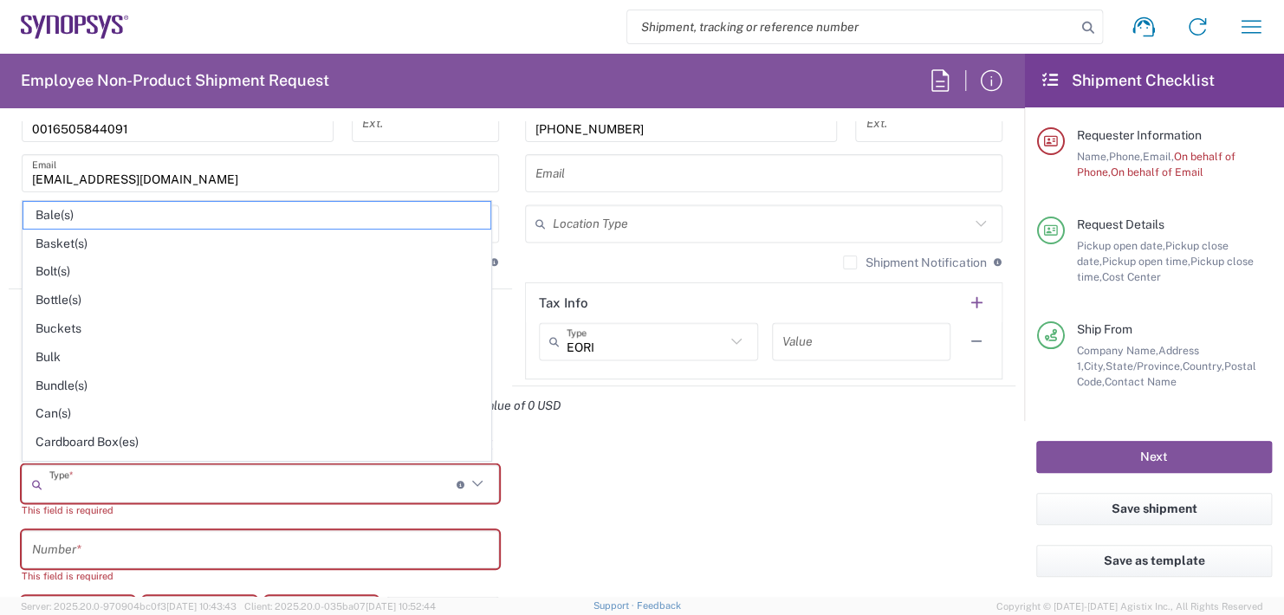
click at [127, 479] on input "text" at bounding box center [252, 484] width 407 height 30
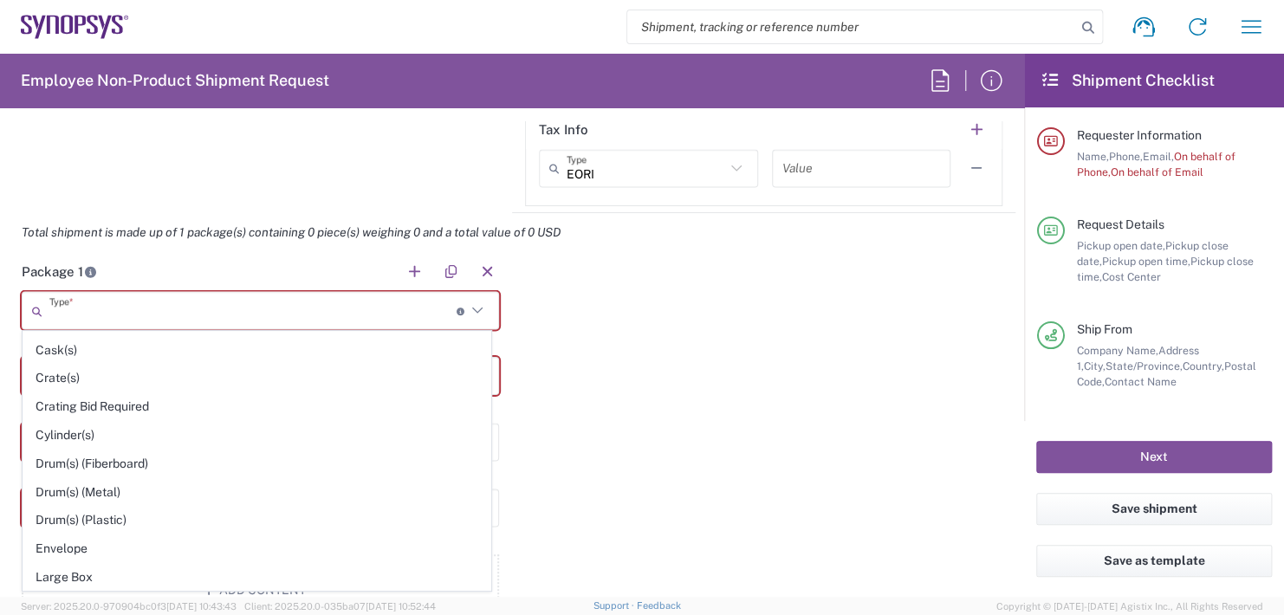
scroll to position [433, 0]
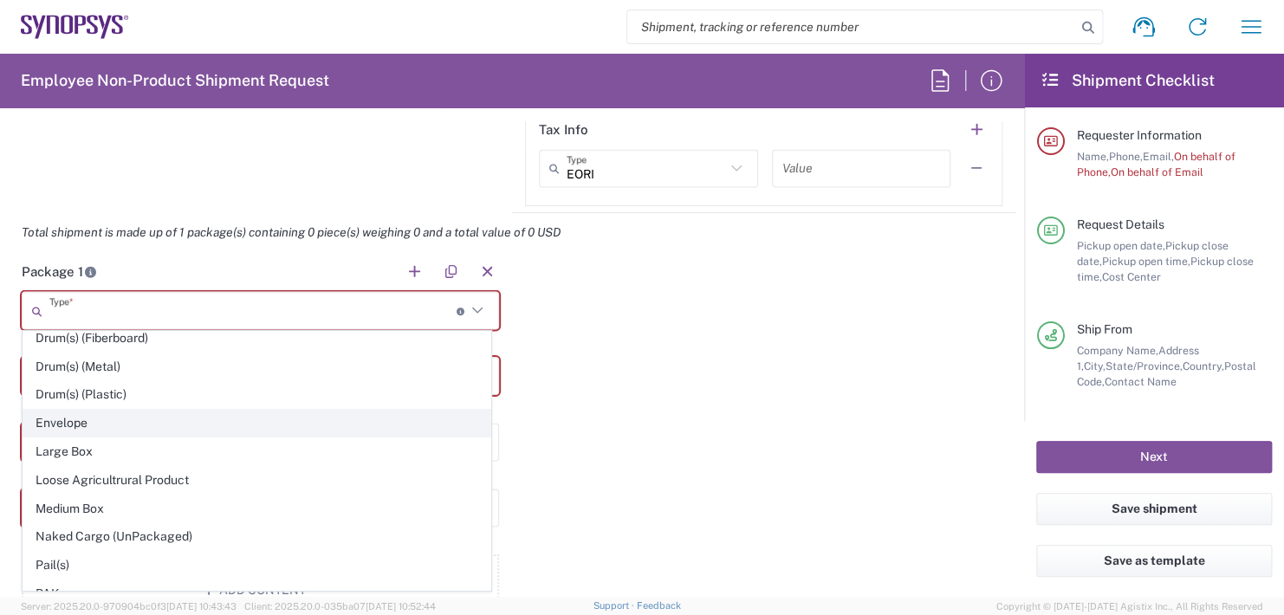
click at [74, 414] on span "Envelope" at bounding box center [256, 423] width 467 height 27
type input "Envelope"
type input "1"
type input "9.5"
type input "12.5"
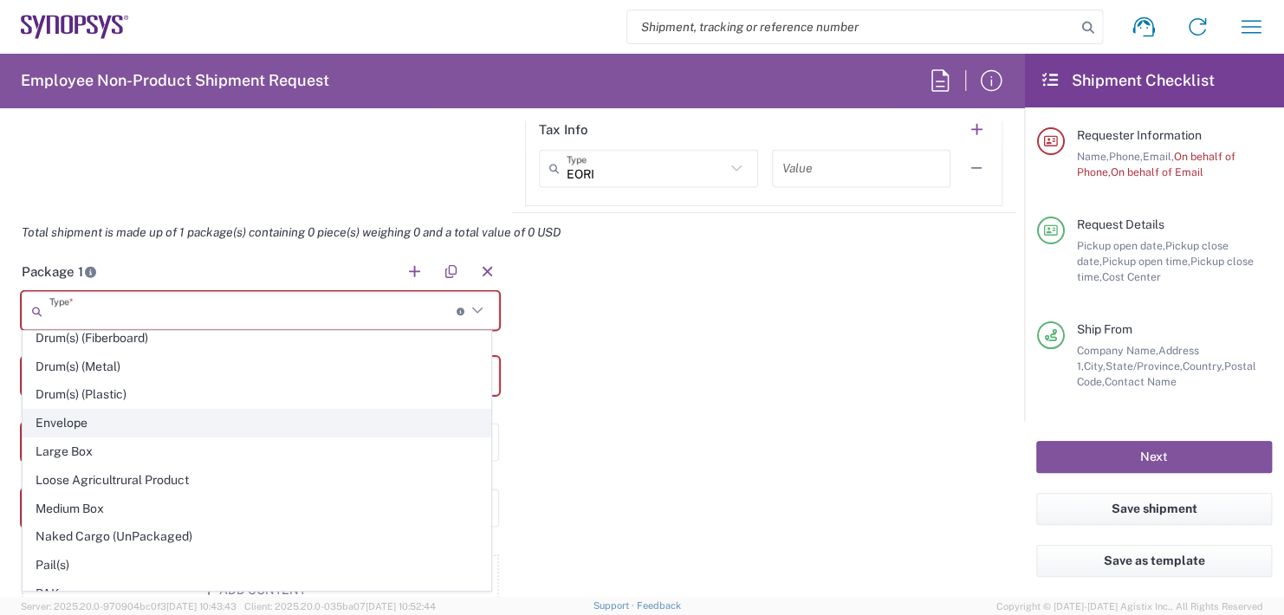
type input "0.25"
type input "1"
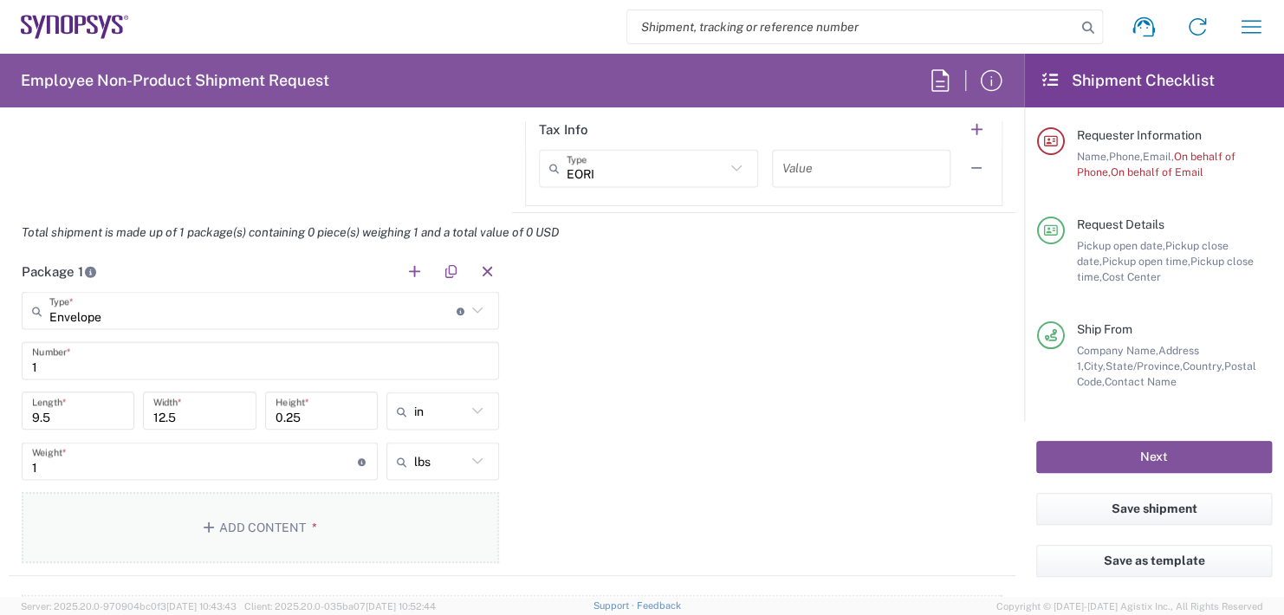
click at [262, 518] on button "Add Content *" at bounding box center [260, 527] width 477 height 71
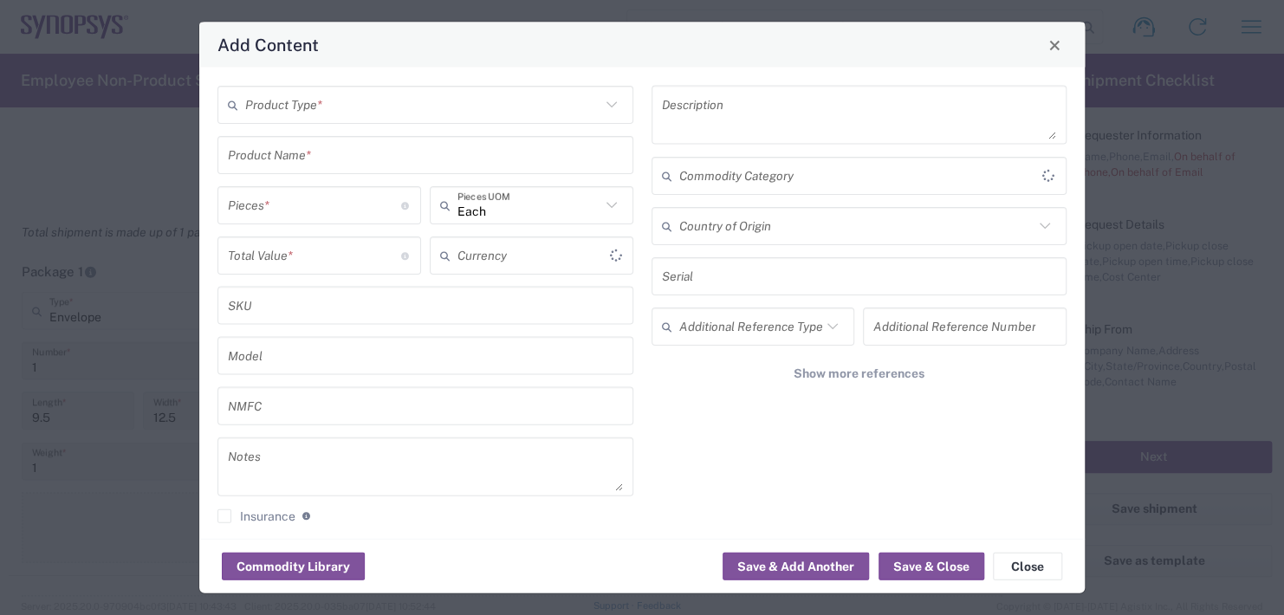
type input "US Dollar"
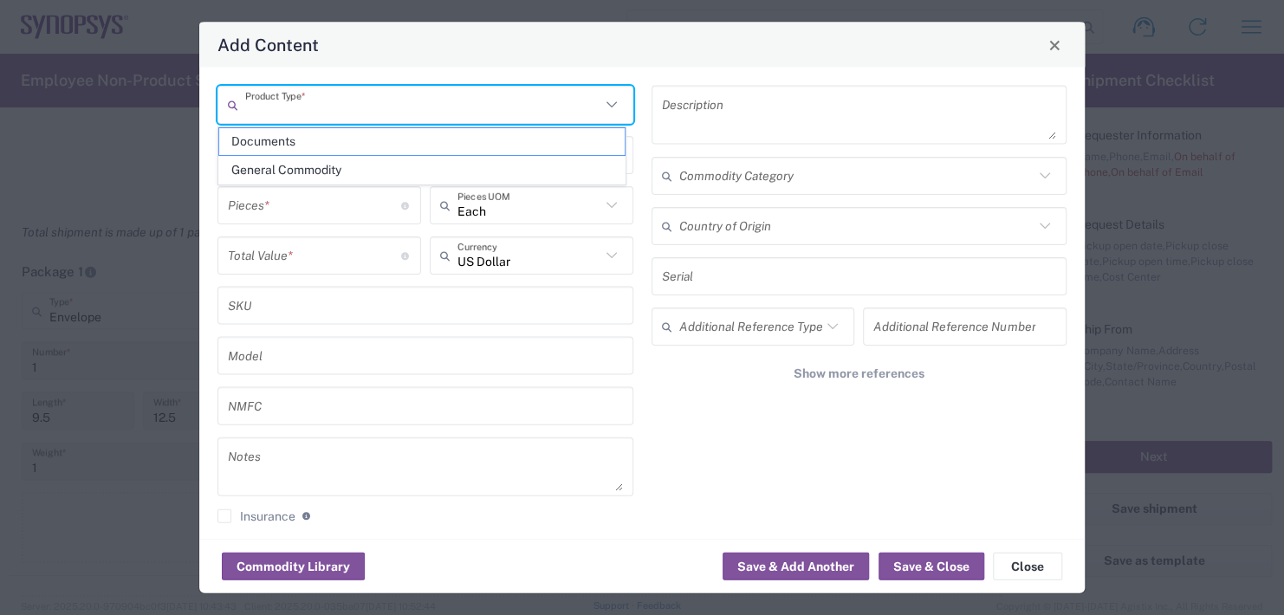
click at [298, 106] on input "text" at bounding box center [422, 104] width 355 height 30
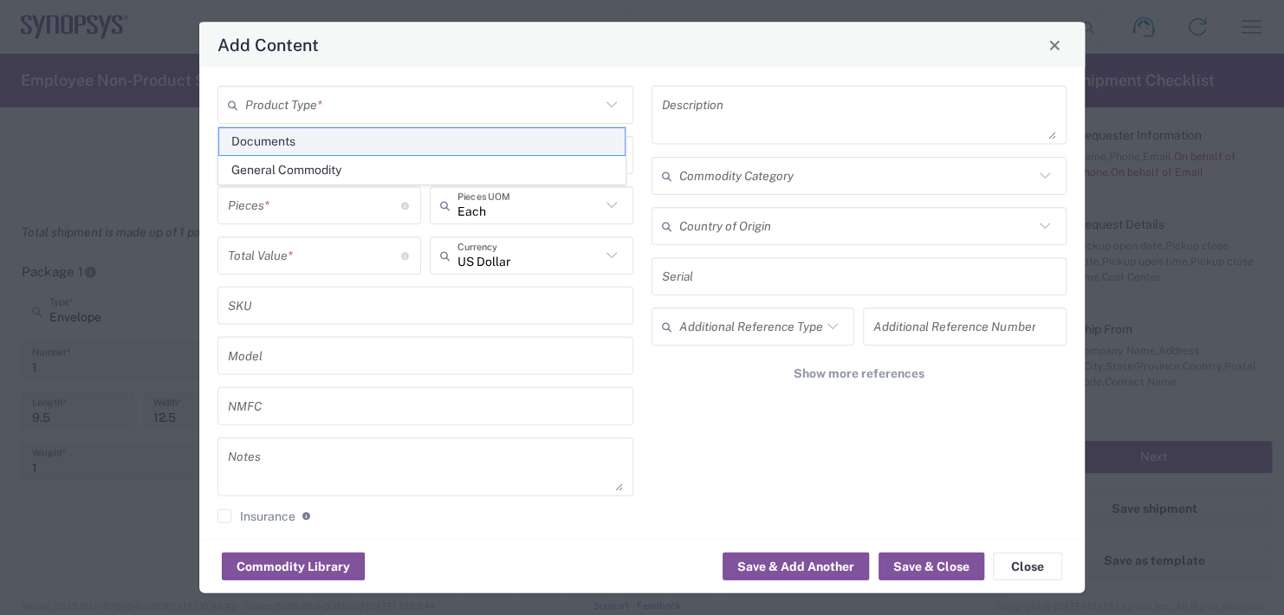
click at [243, 136] on span "Documents" at bounding box center [421, 141] width 405 height 27
type input "Documents"
type input "1"
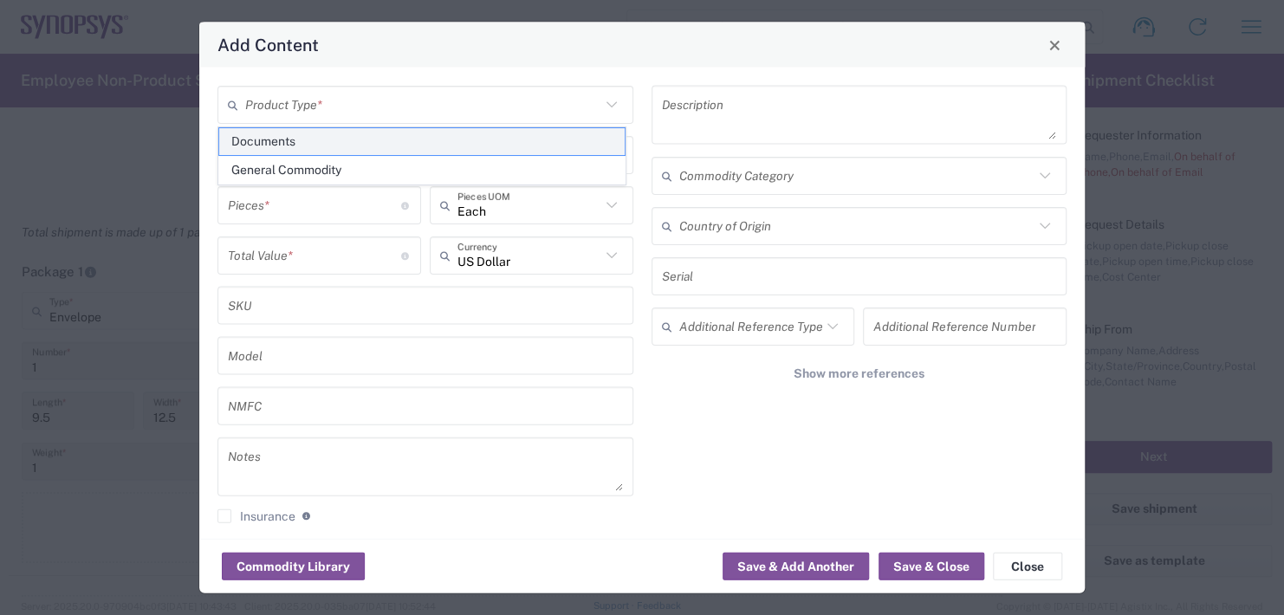
type textarea "Documents"
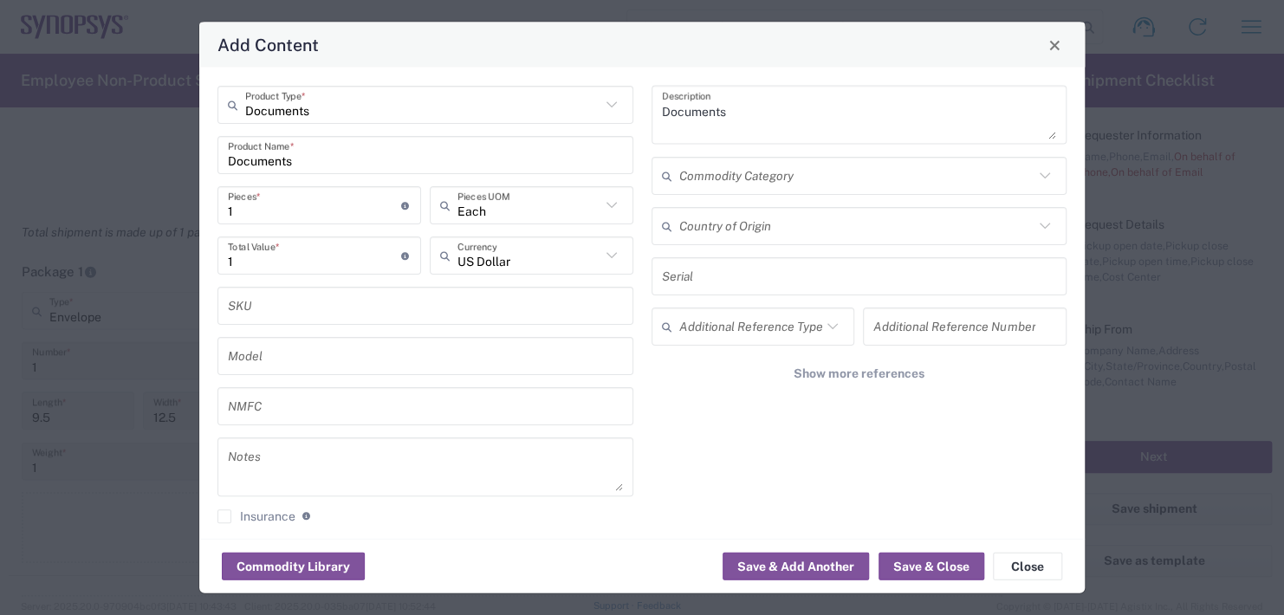
scroll to position [14, 0]
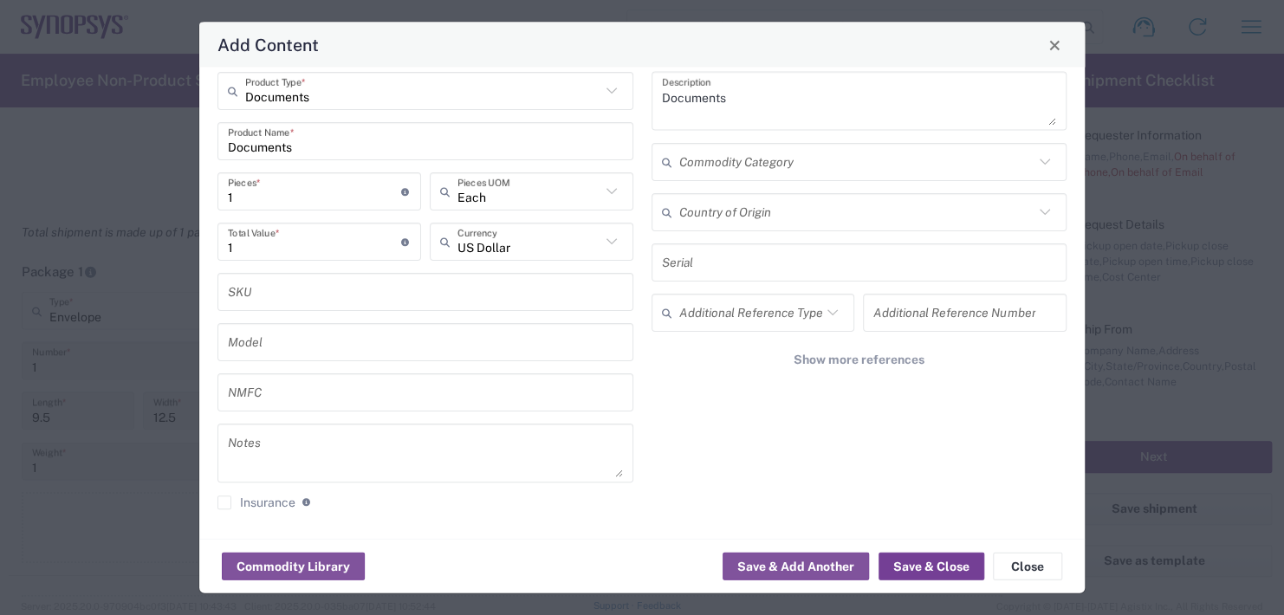
click at [936, 565] on button "Save & Close" at bounding box center [931, 567] width 106 height 28
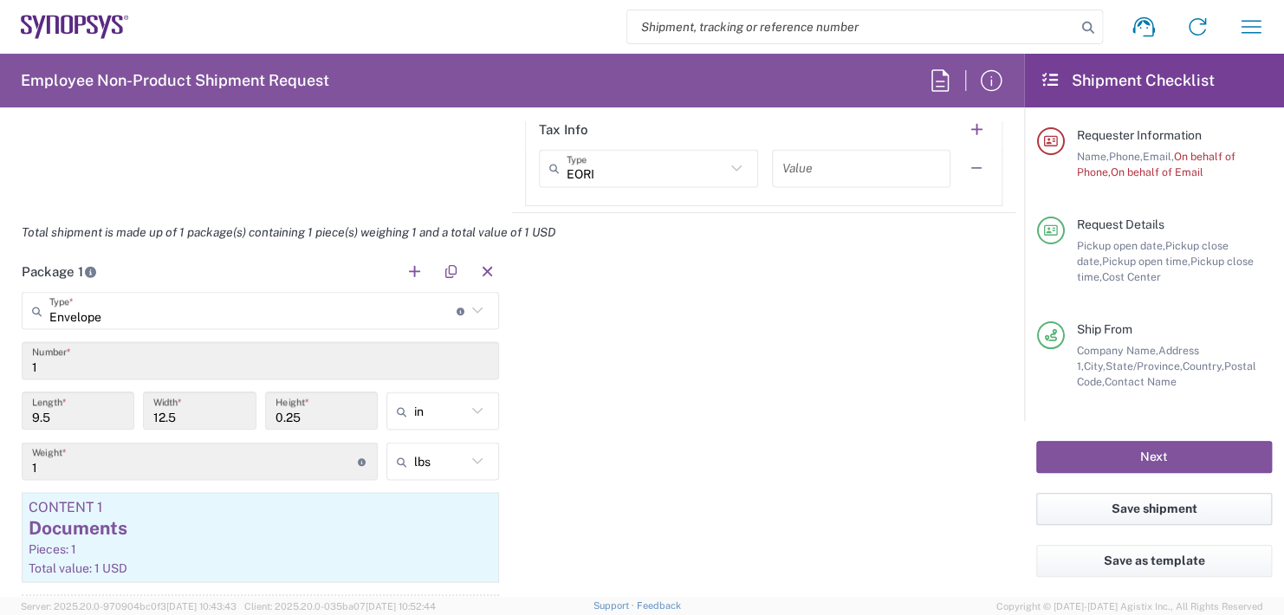
click at [1111, 505] on button "Save shipment" at bounding box center [1154, 509] width 236 height 32
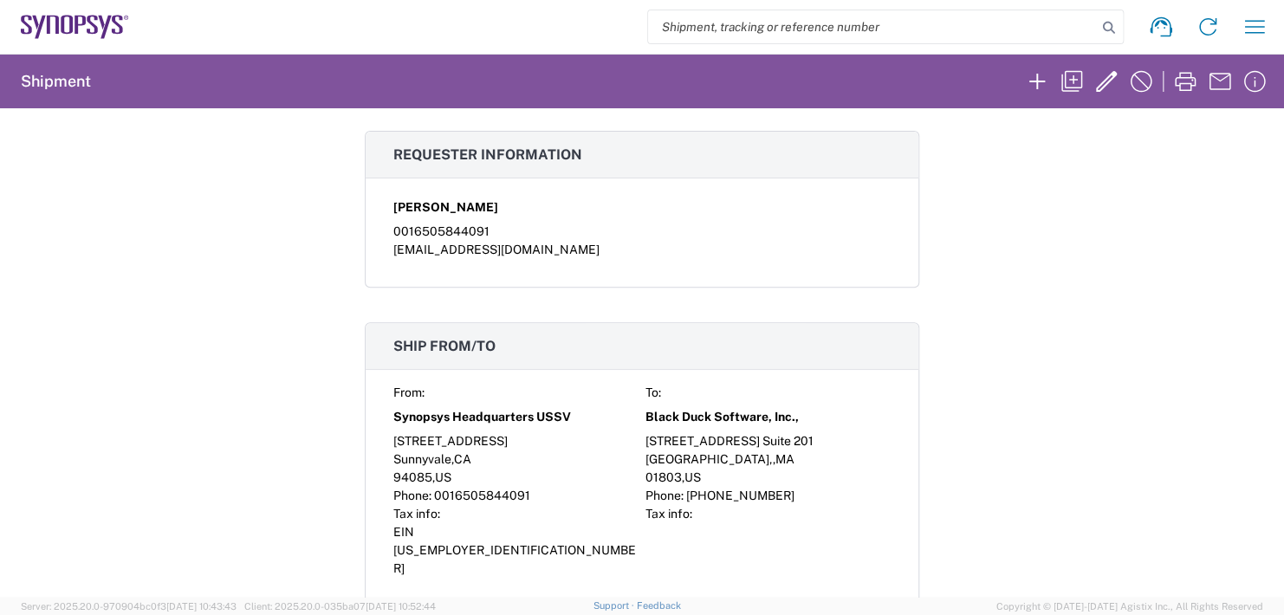
scroll to position [346, 0]
